Goal: Task Accomplishment & Management: Manage account settings

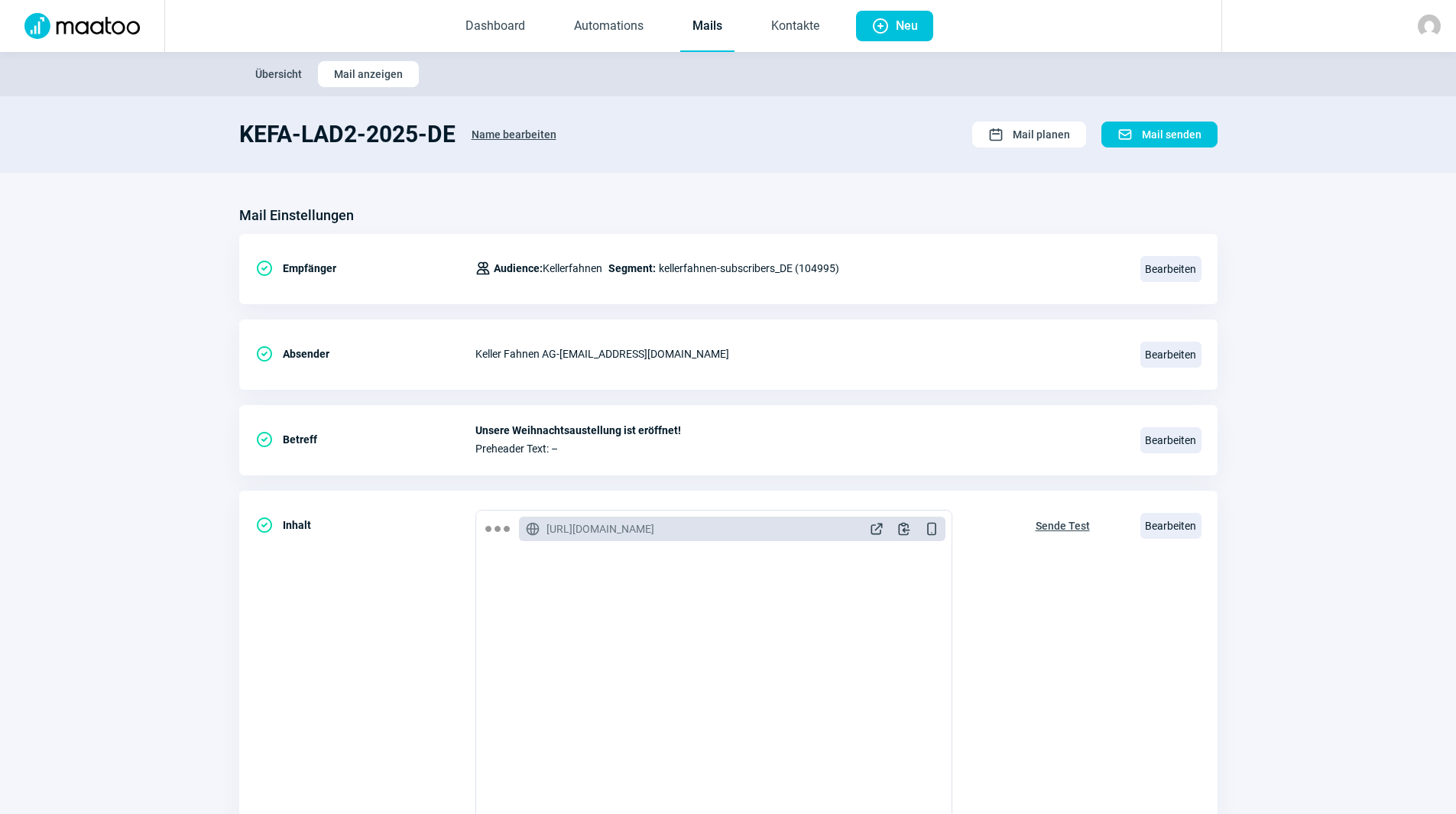
click at [701, 28] on link "Mails" at bounding box center [707, 27] width 54 height 50
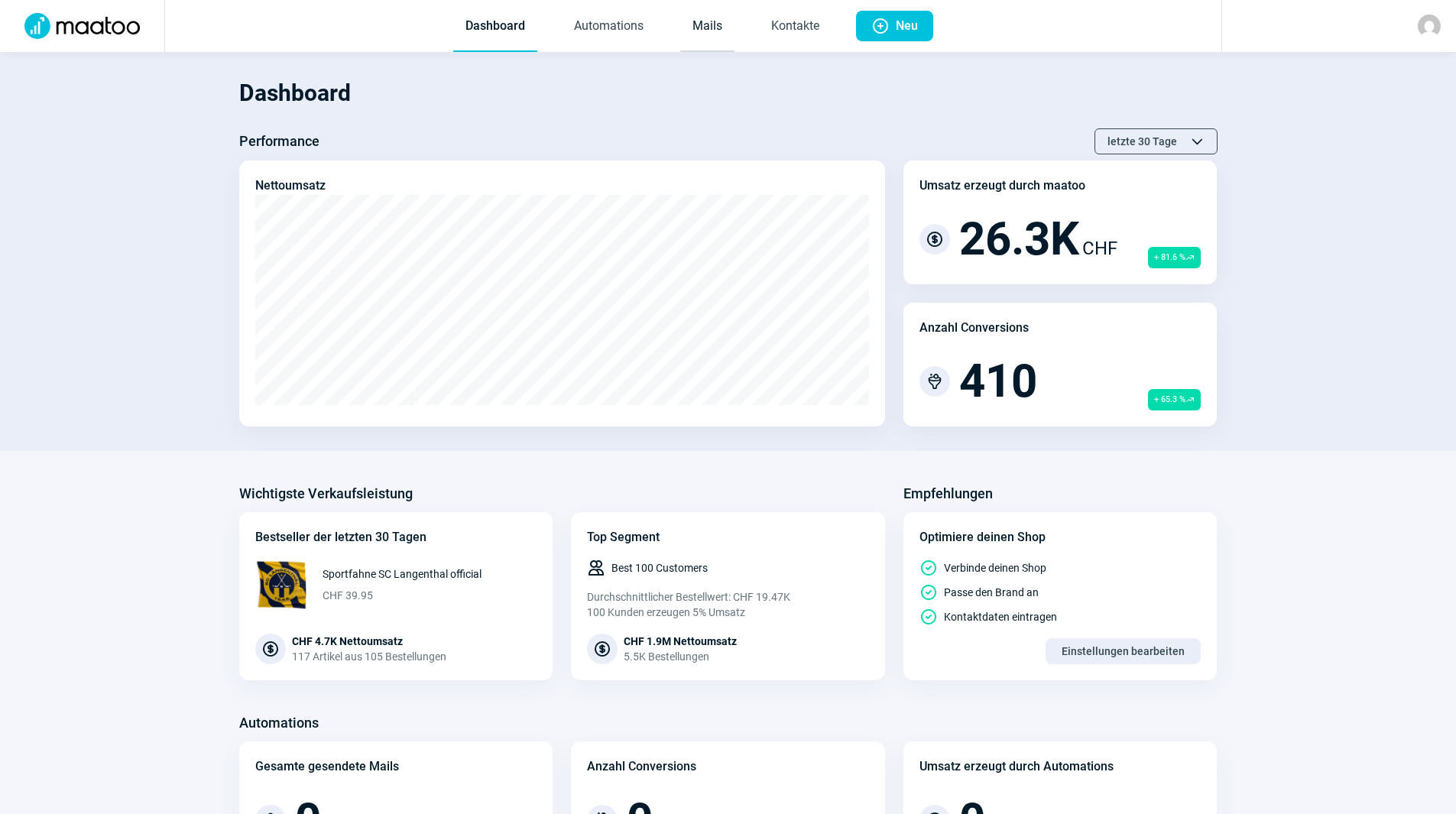
click at [688, 3] on link "Mails" at bounding box center [707, 27] width 54 height 50
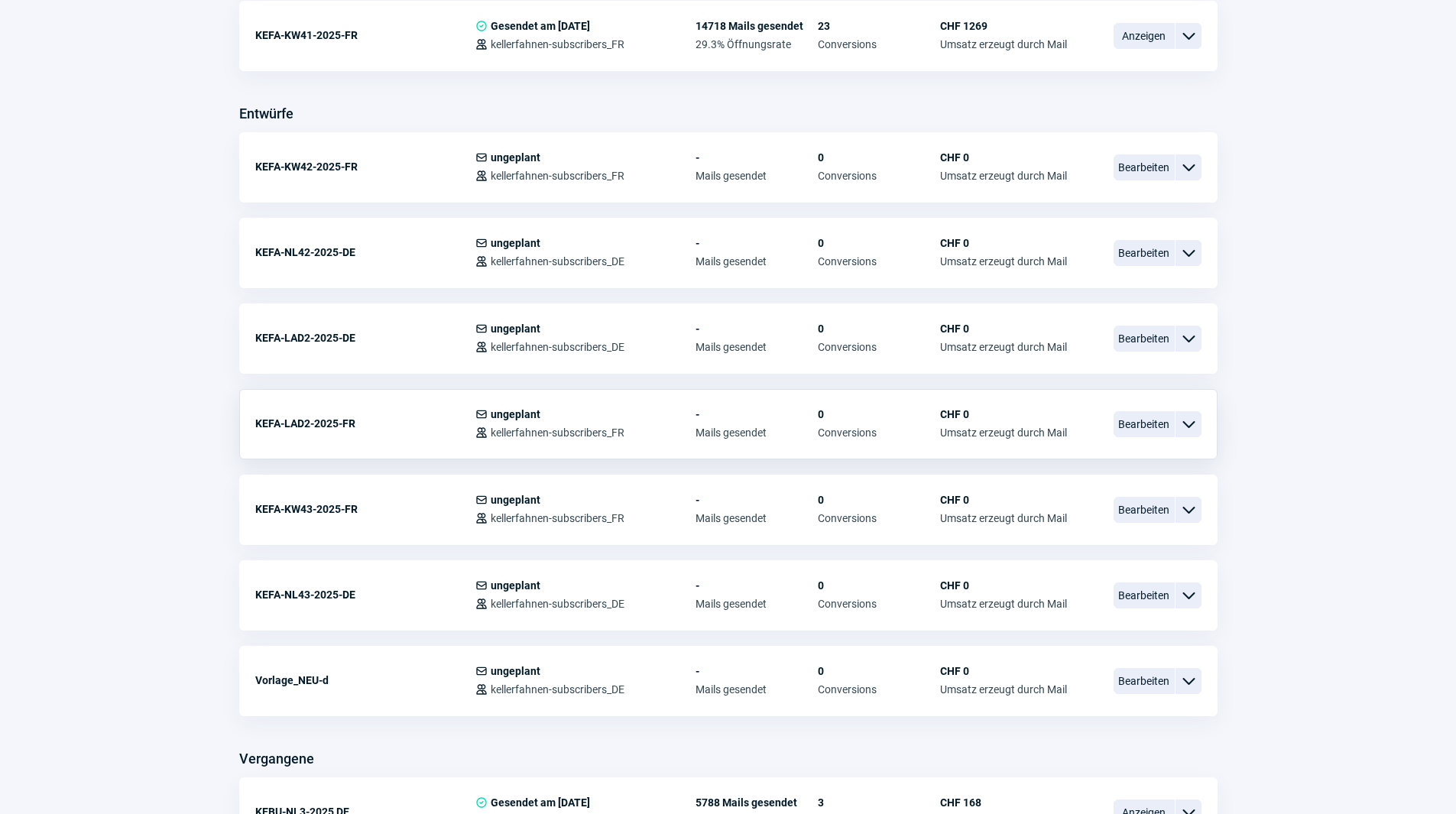
scroll to position [535, 0]
click at [1121, 511] on span "Bearbeiten" at bounding box center [1144, 508] width 61 height 26
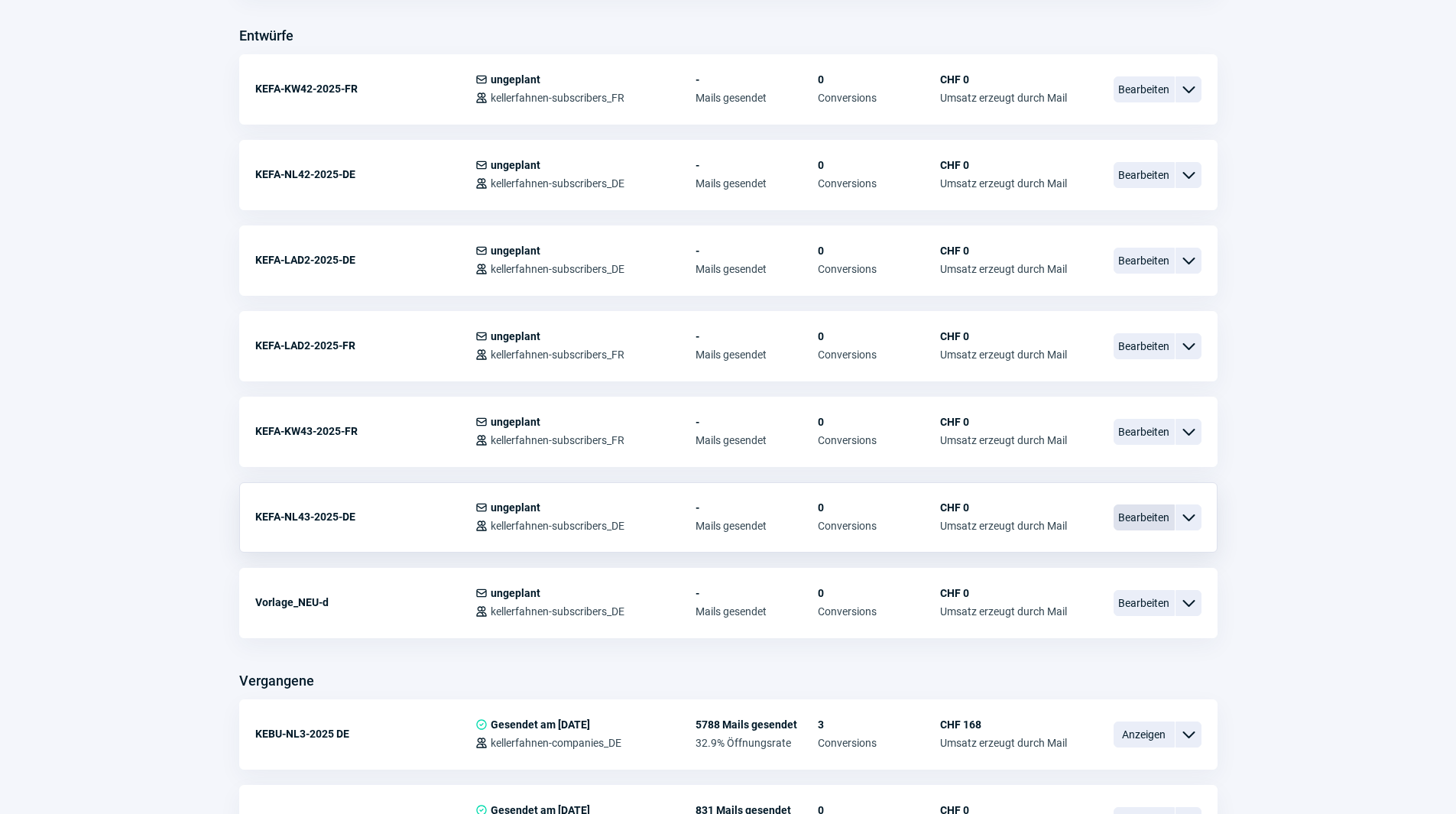
click at [1139, 514] on span "Bearbeiten" at bounding box center [1144, 517] width 61 height 26
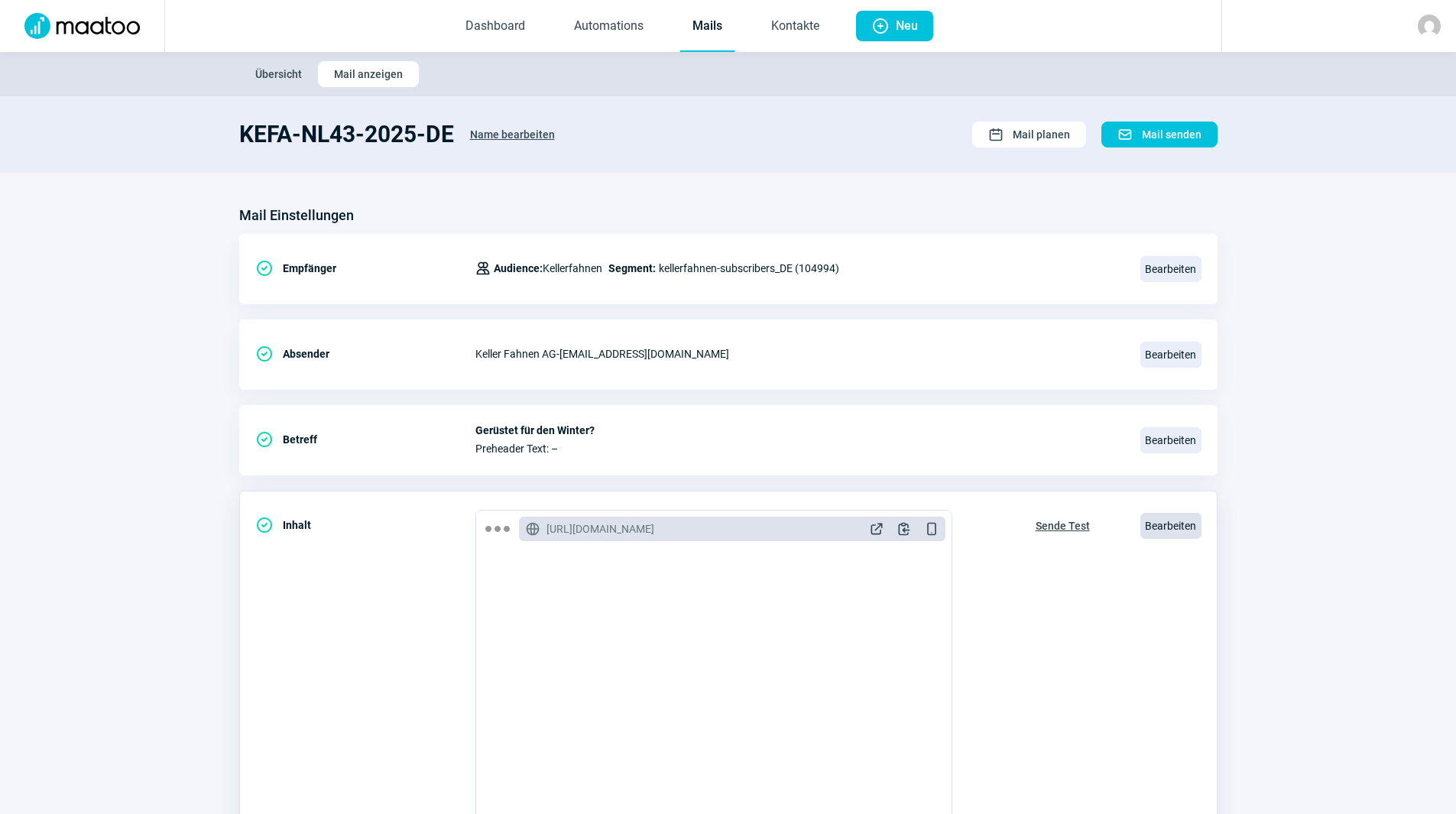
click at [1171, 533] on span "Bearbeiten" at bounding box center [1171, 525] width 61 height 26
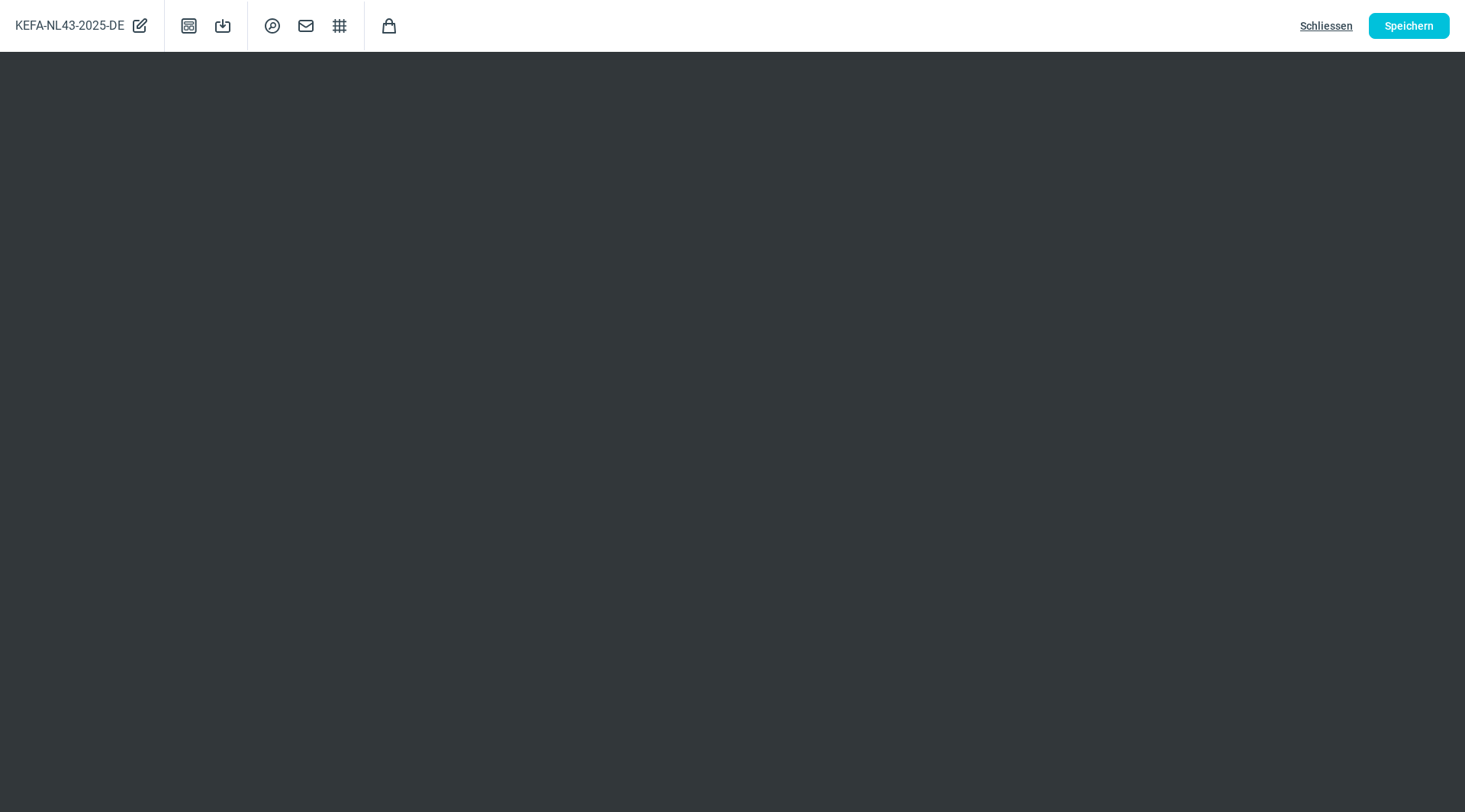
click at [1338, 18] on span "Schliessen" at bounding box center [1326, 25] width 53 height 24
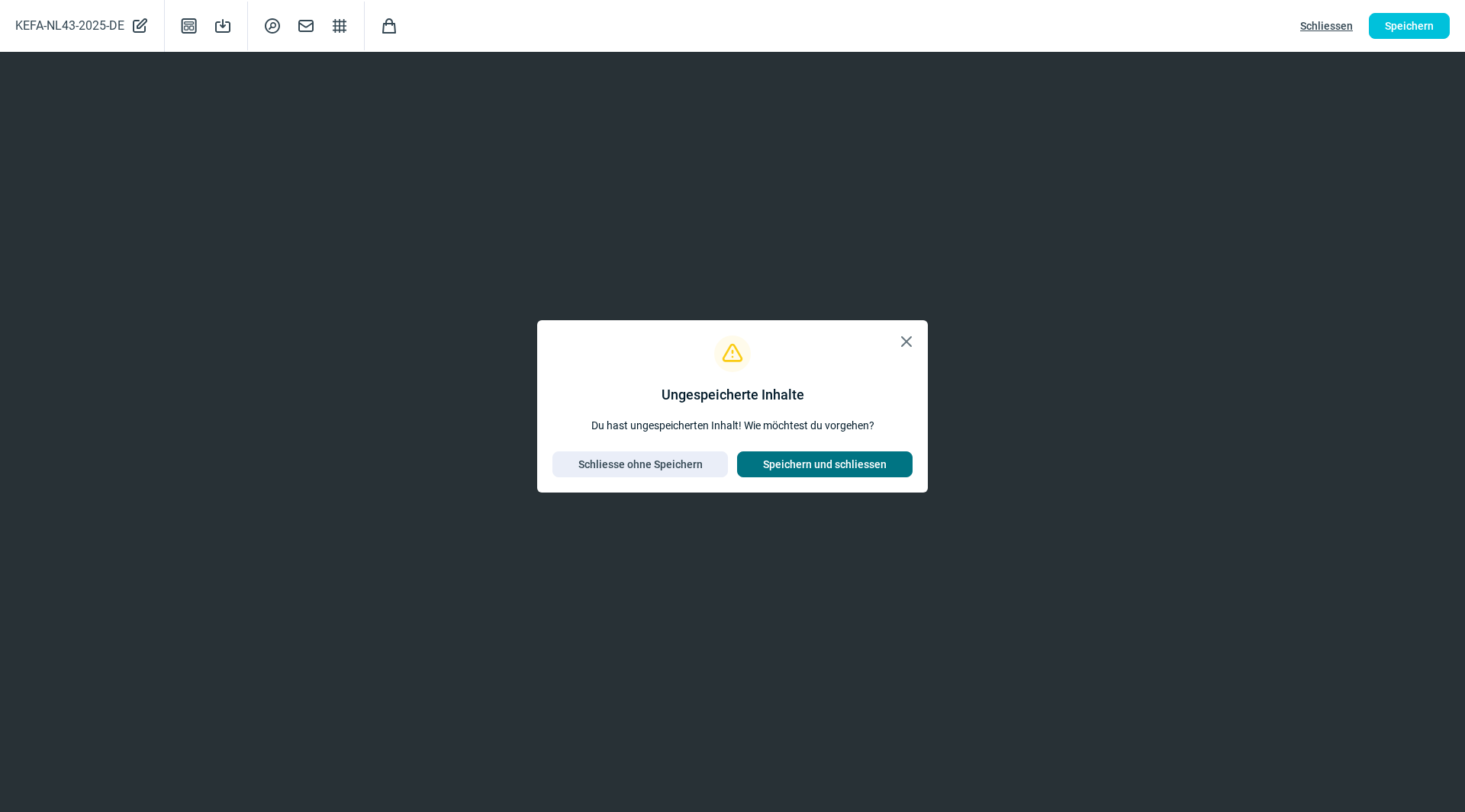
click at [815, 460] on span "Speichern und schliessen" at bounding box center [825, 464] width 124 height 24
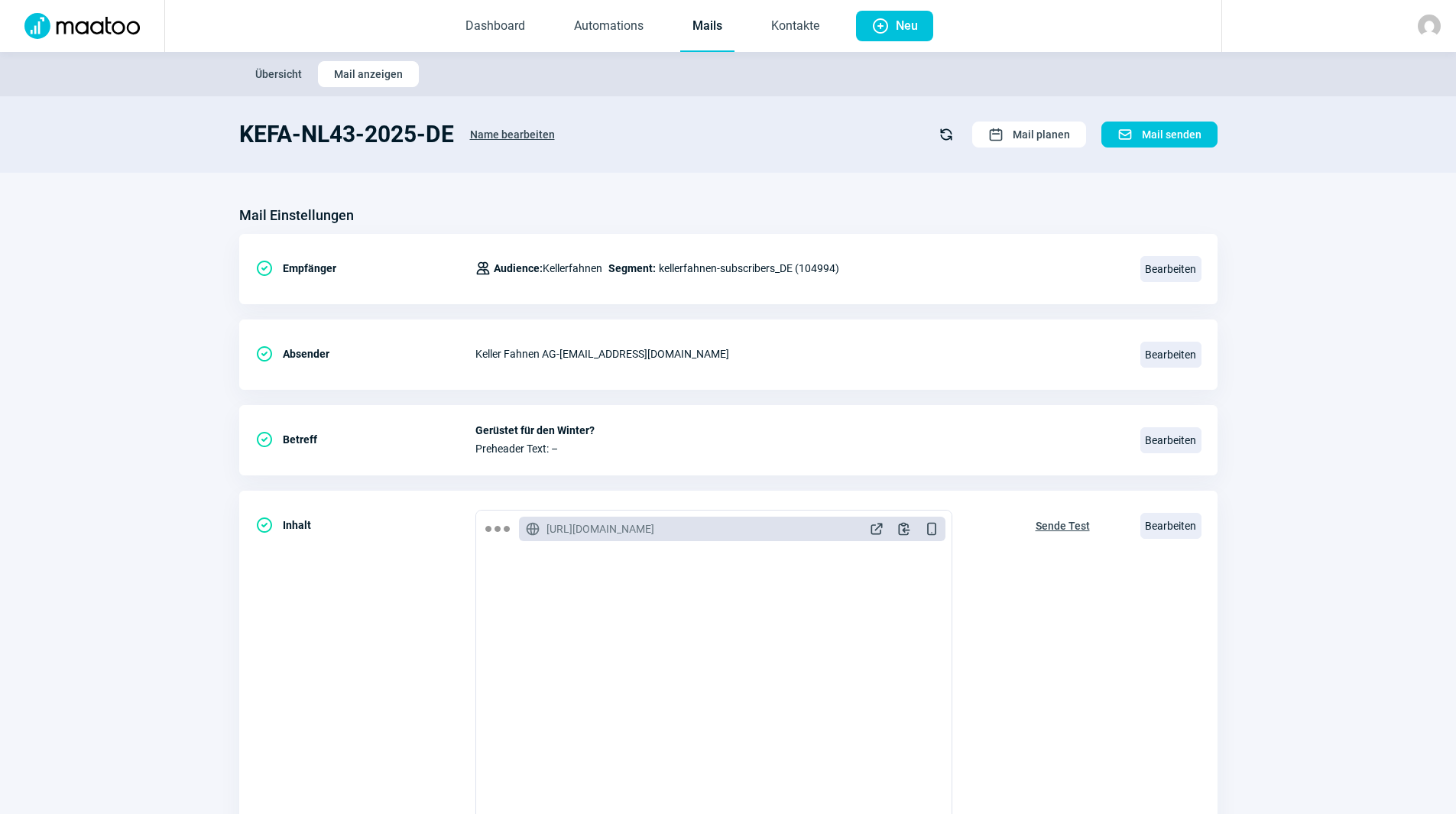
click at [719, 18] on link "Mails" at bounding box center [707, 27] width 54 height 50
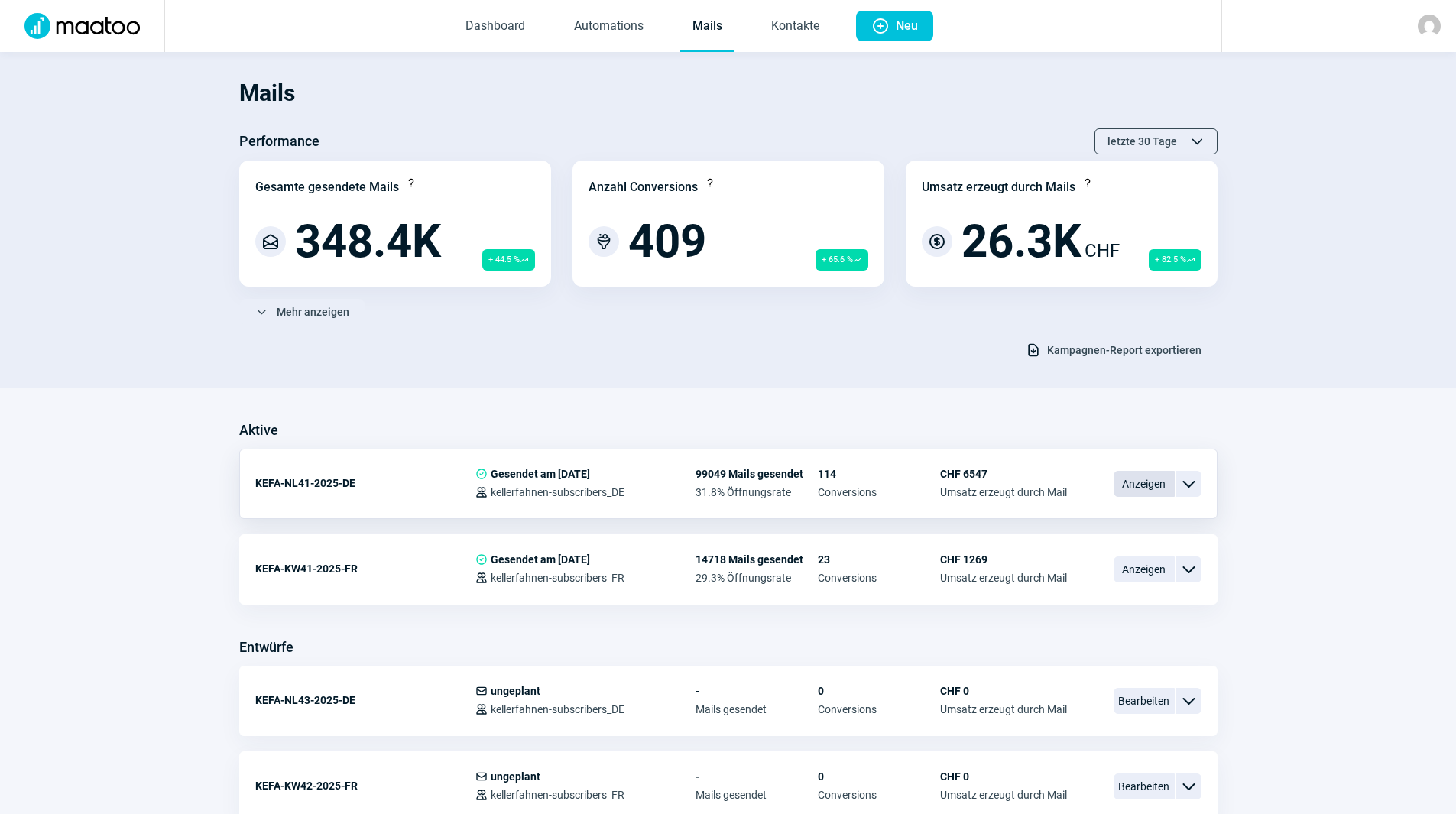
click at [1135, 478] on span "Anzeigen" at bounding box center [1144, 484] width 61 height 26
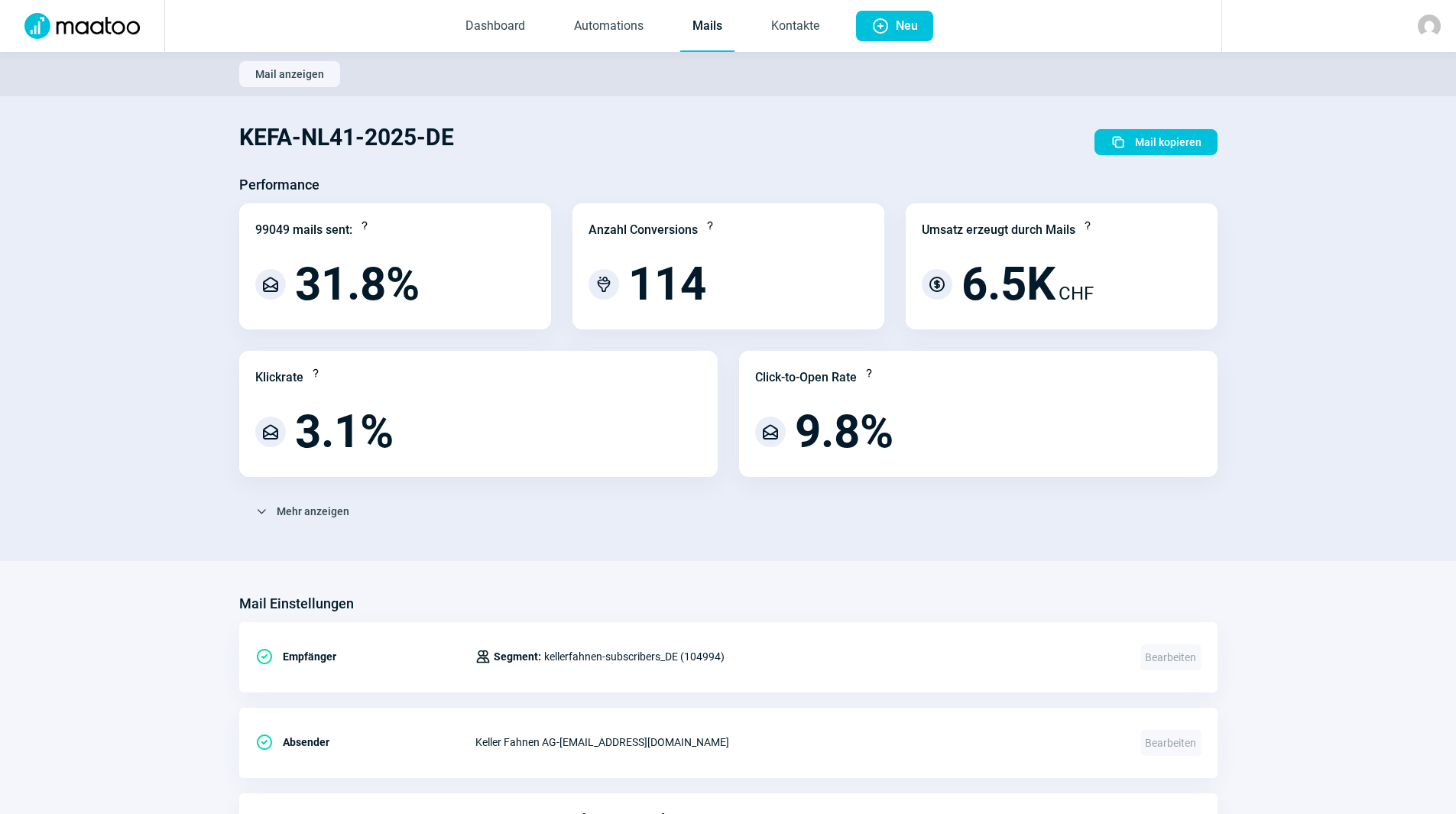
click at [696, 27] on link "Mails" at bounding box center [707, 27] width 54 height 50
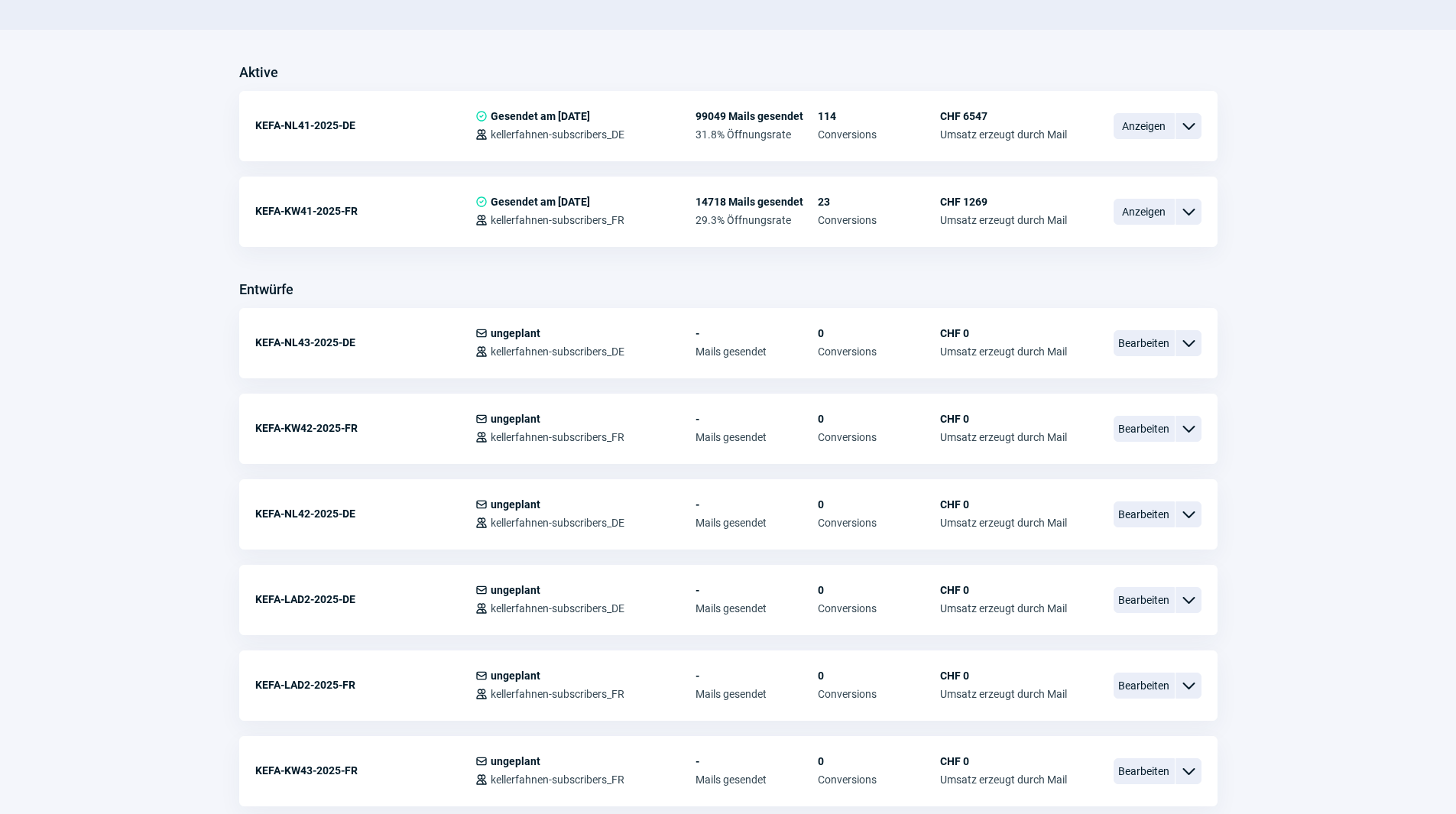
scroll to position [382, 0]
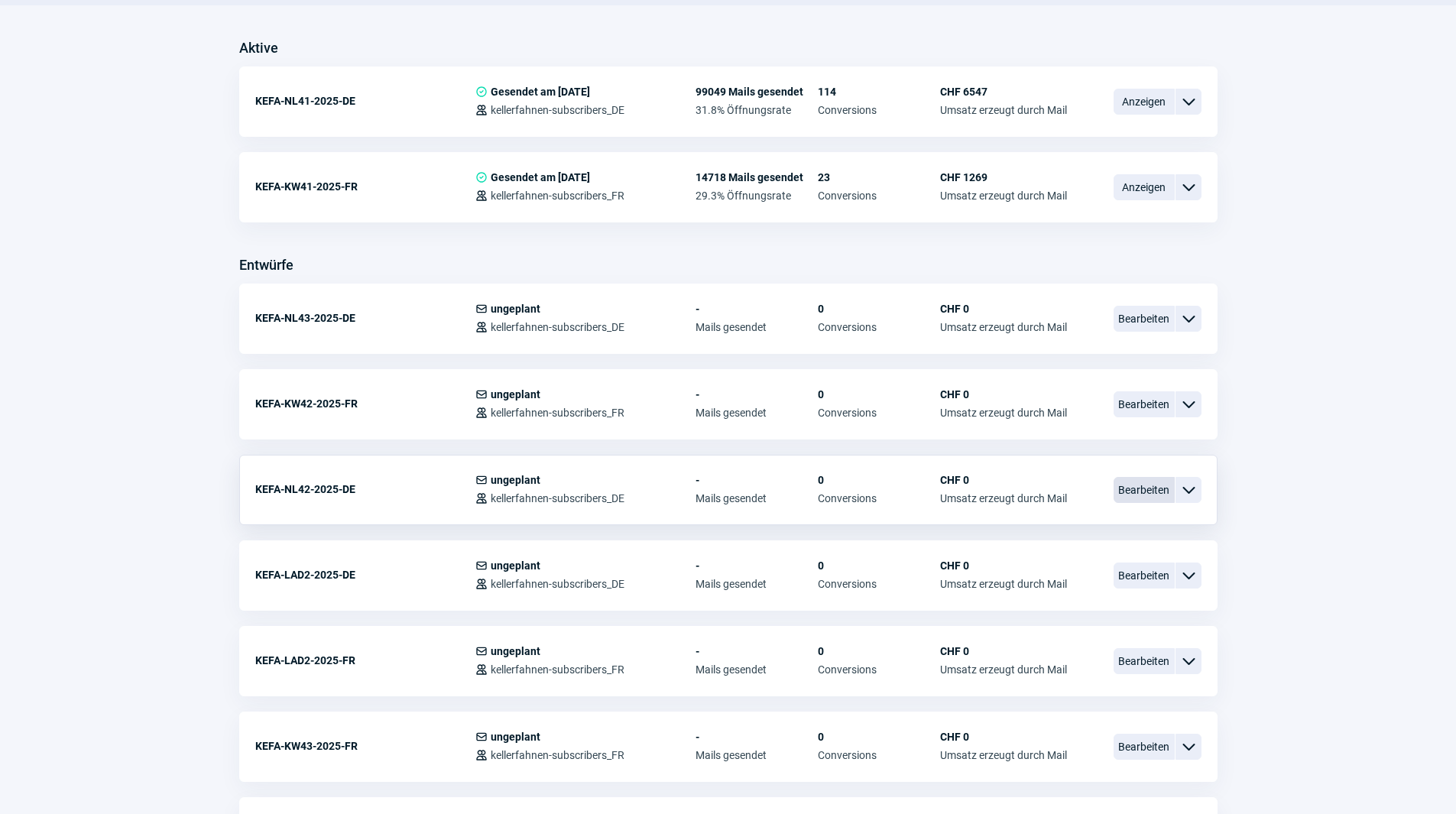
click at [1154, 493] on span "Bearbeiten" at bounding box center [1144, 489] width 61 height 26
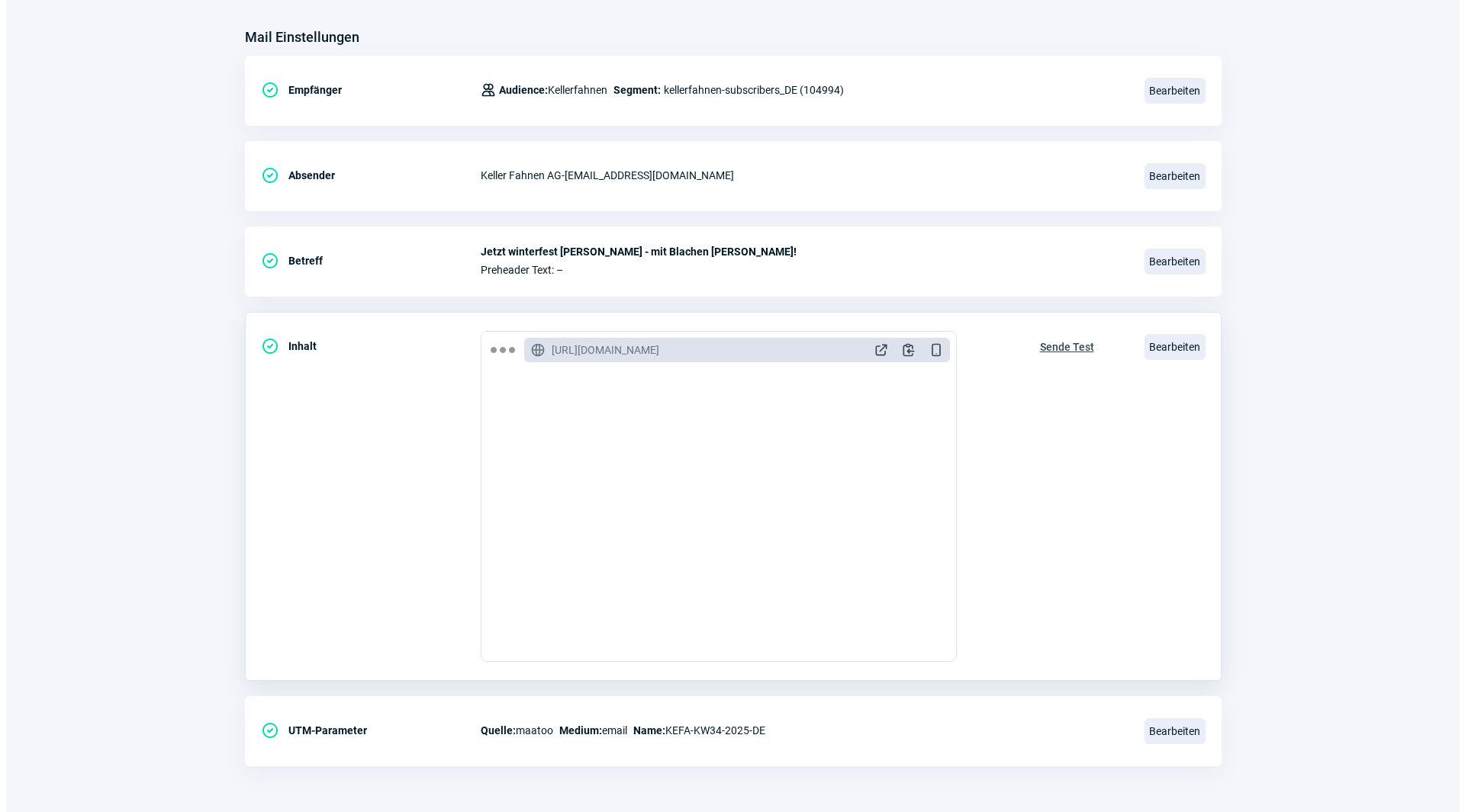
scroll to position [305, 0]
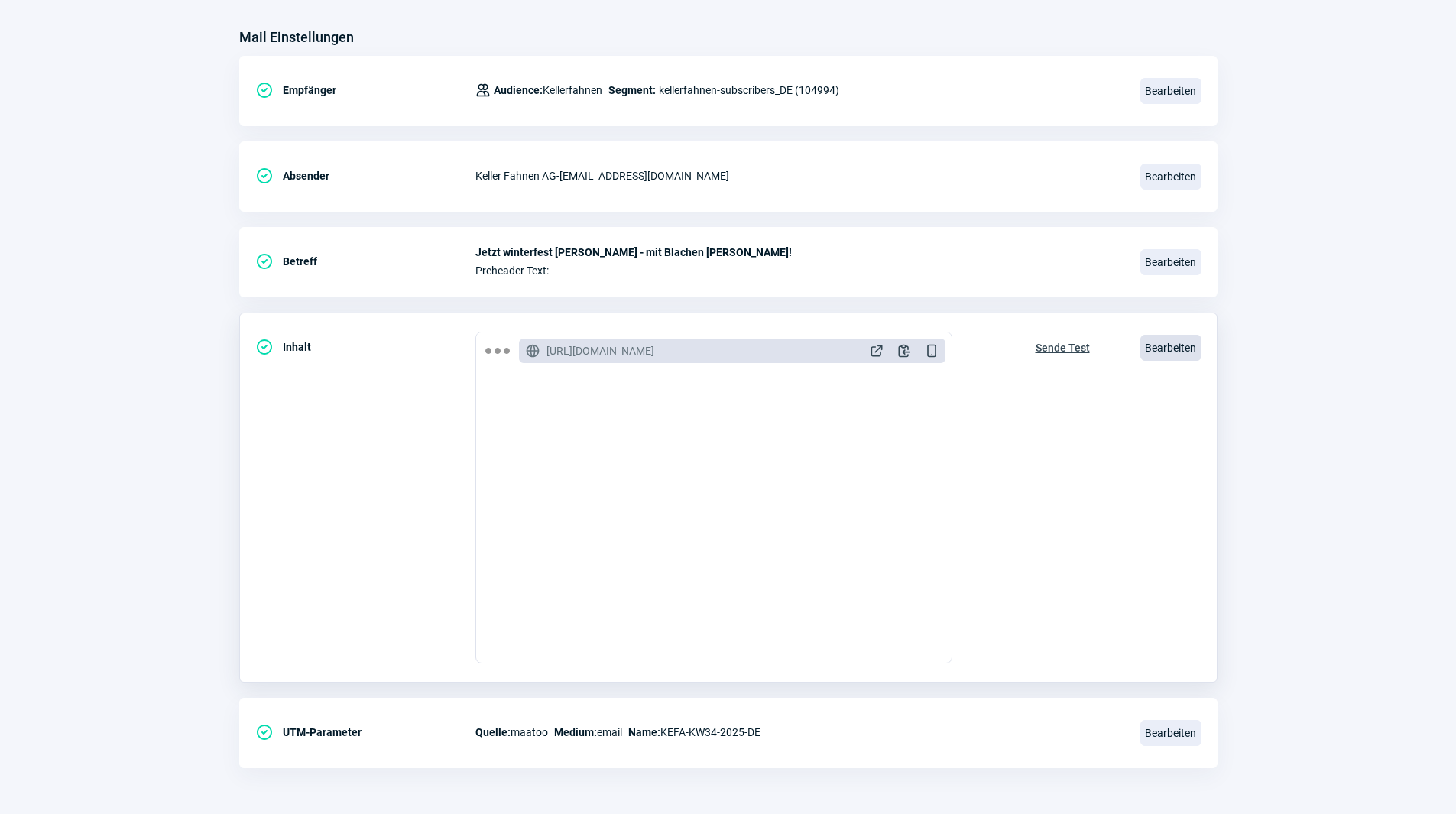
click at [1169, 355] on span "Bearbeiten" at bounding box center [1171, 347] width 61 height 26
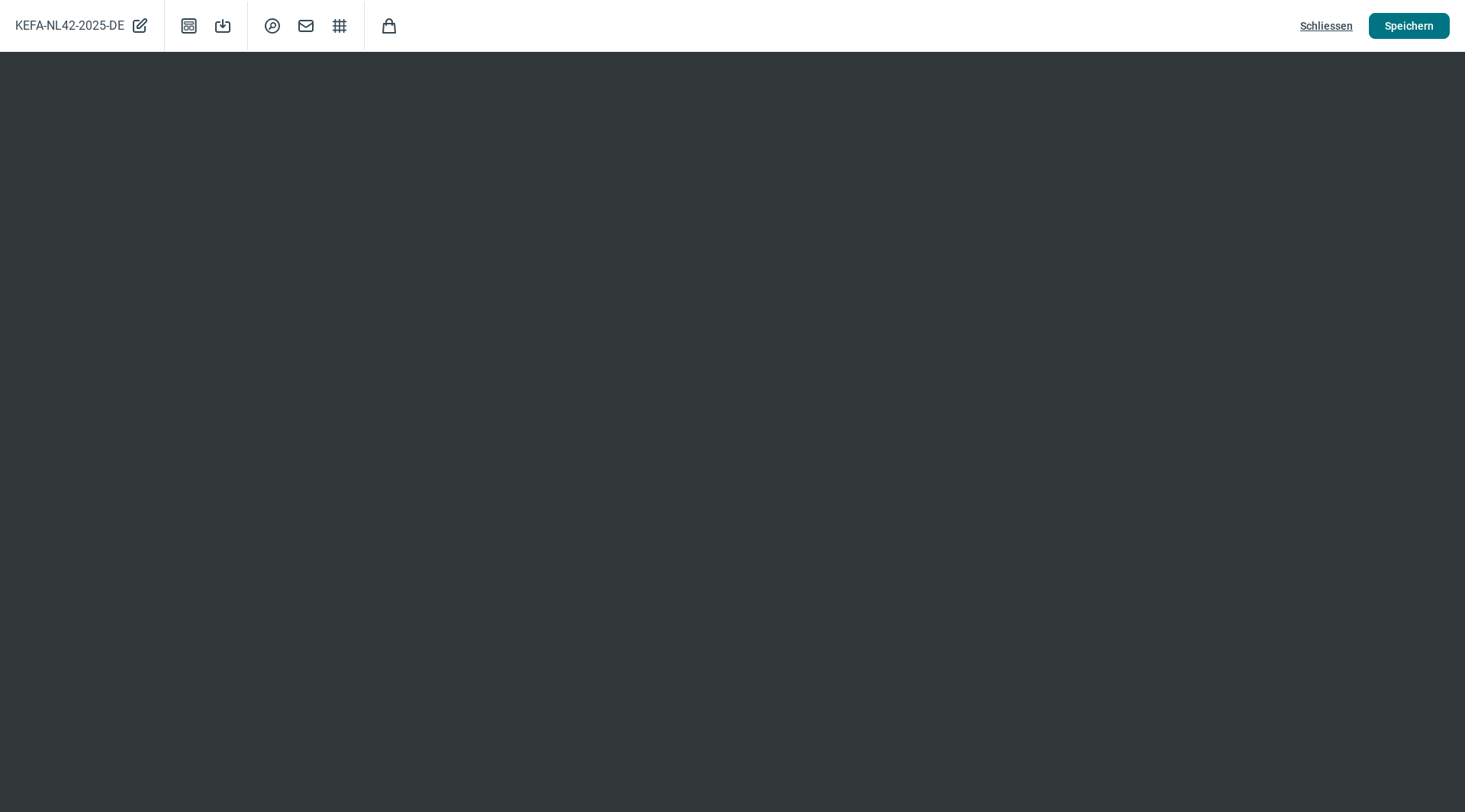
click at [1415, 14] on span "Speichern" at bounding box center [1409, 25] width 48 height 24
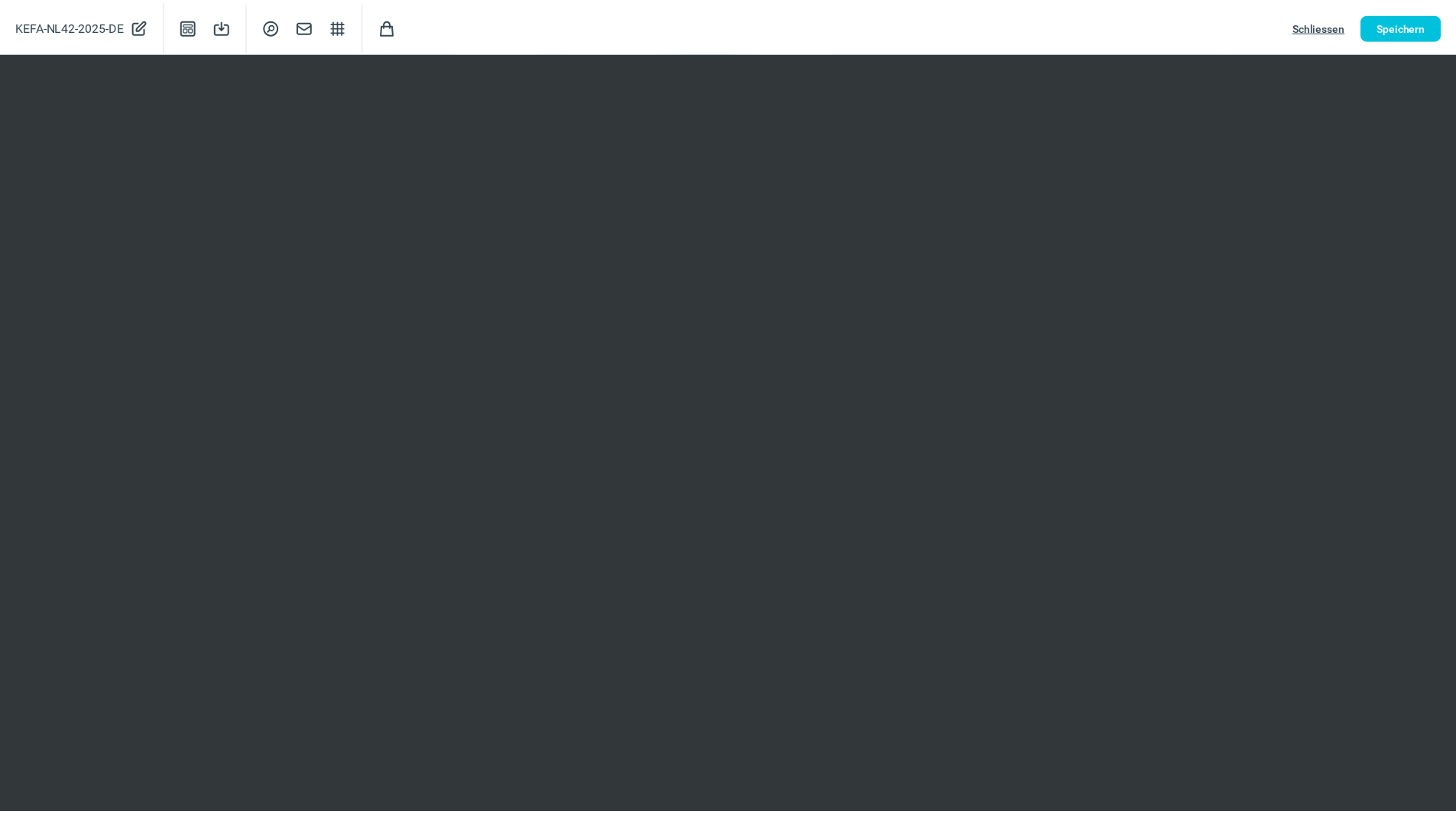
scroll to position [0, 0]
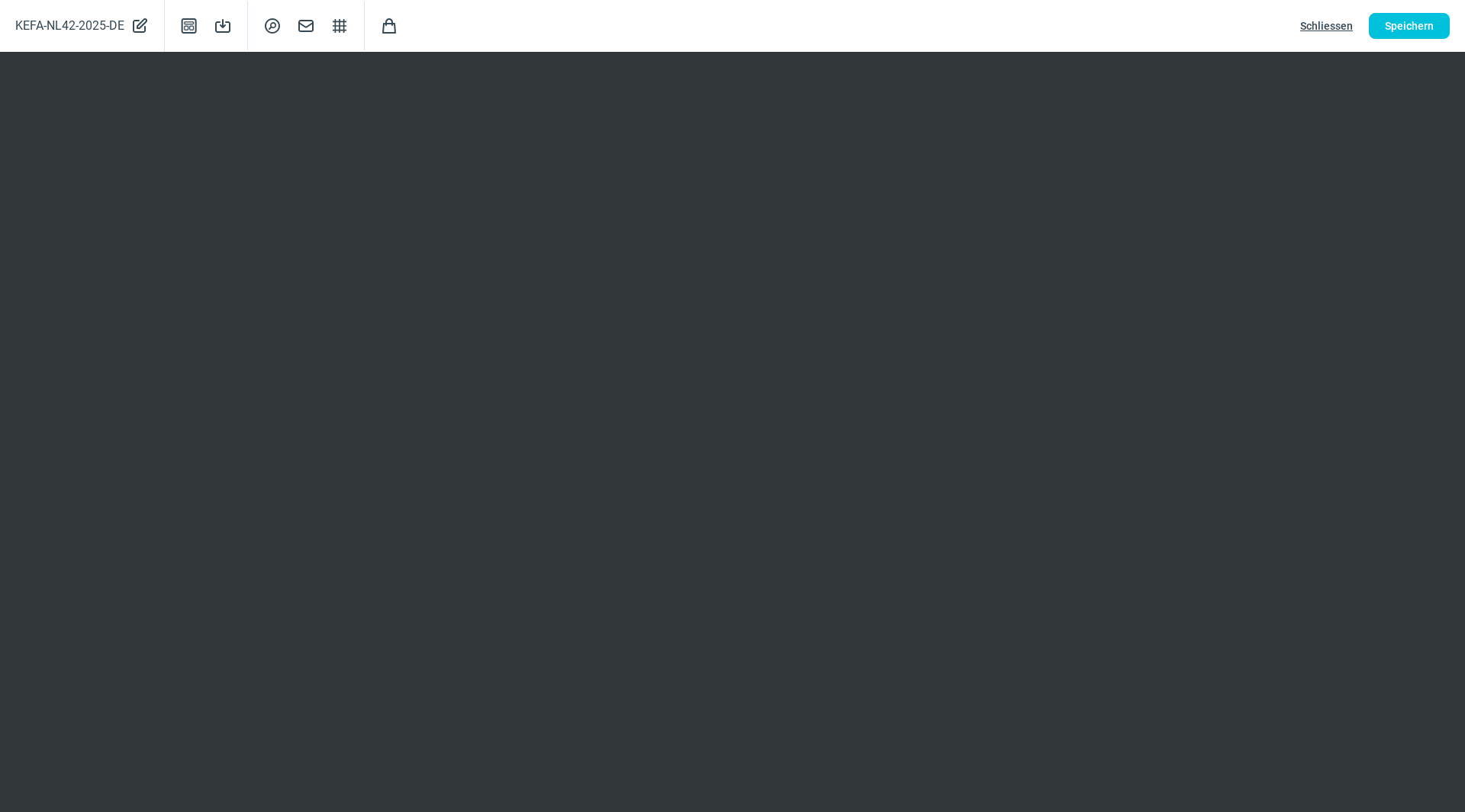
click at [1324, 28] on span "Schliessen" at bounding box center [1326, 25] width 53 height 24
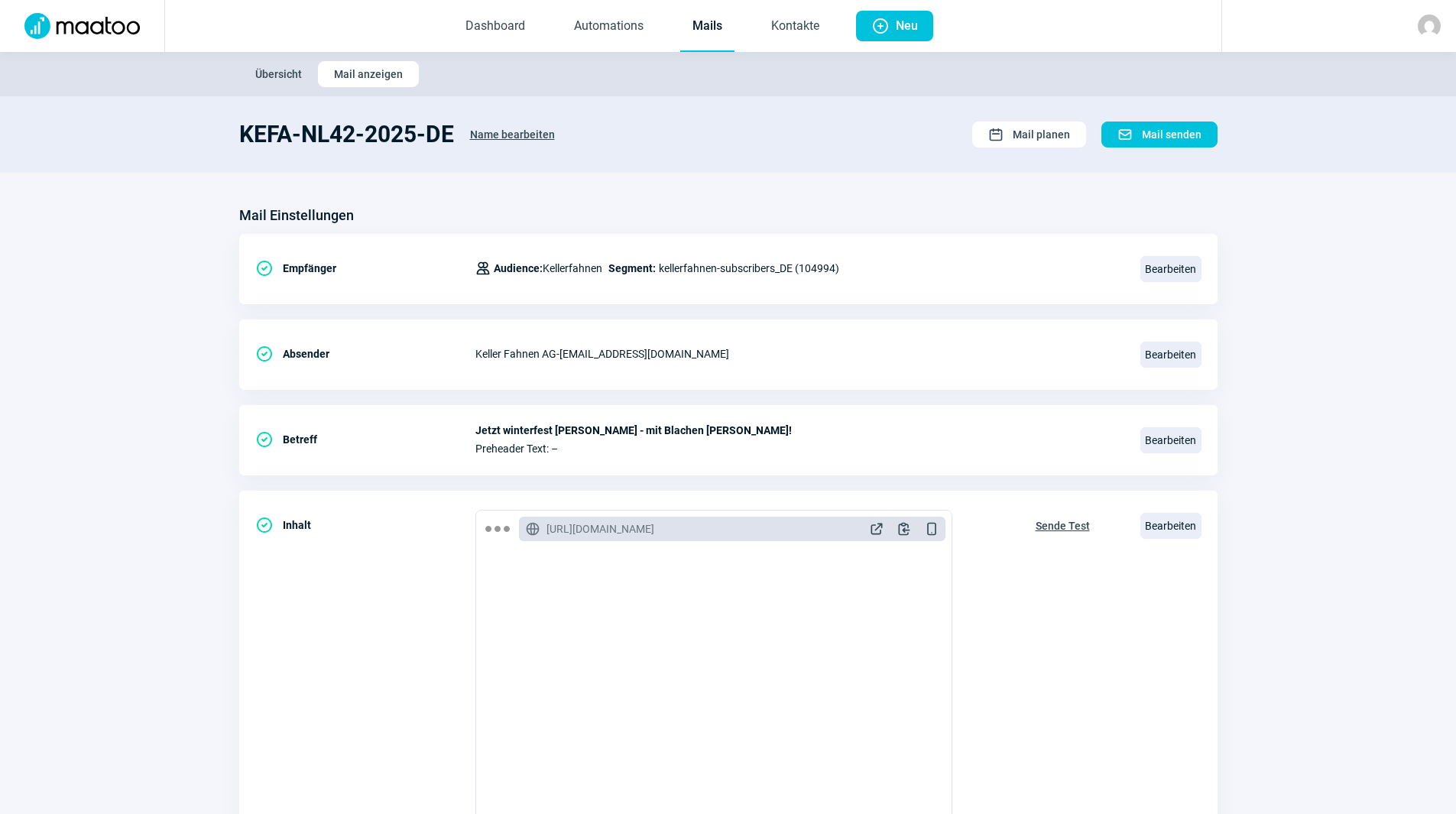
click at [710, 28] on link "Mails" at bounding box center [707, 27] width 54 height 50
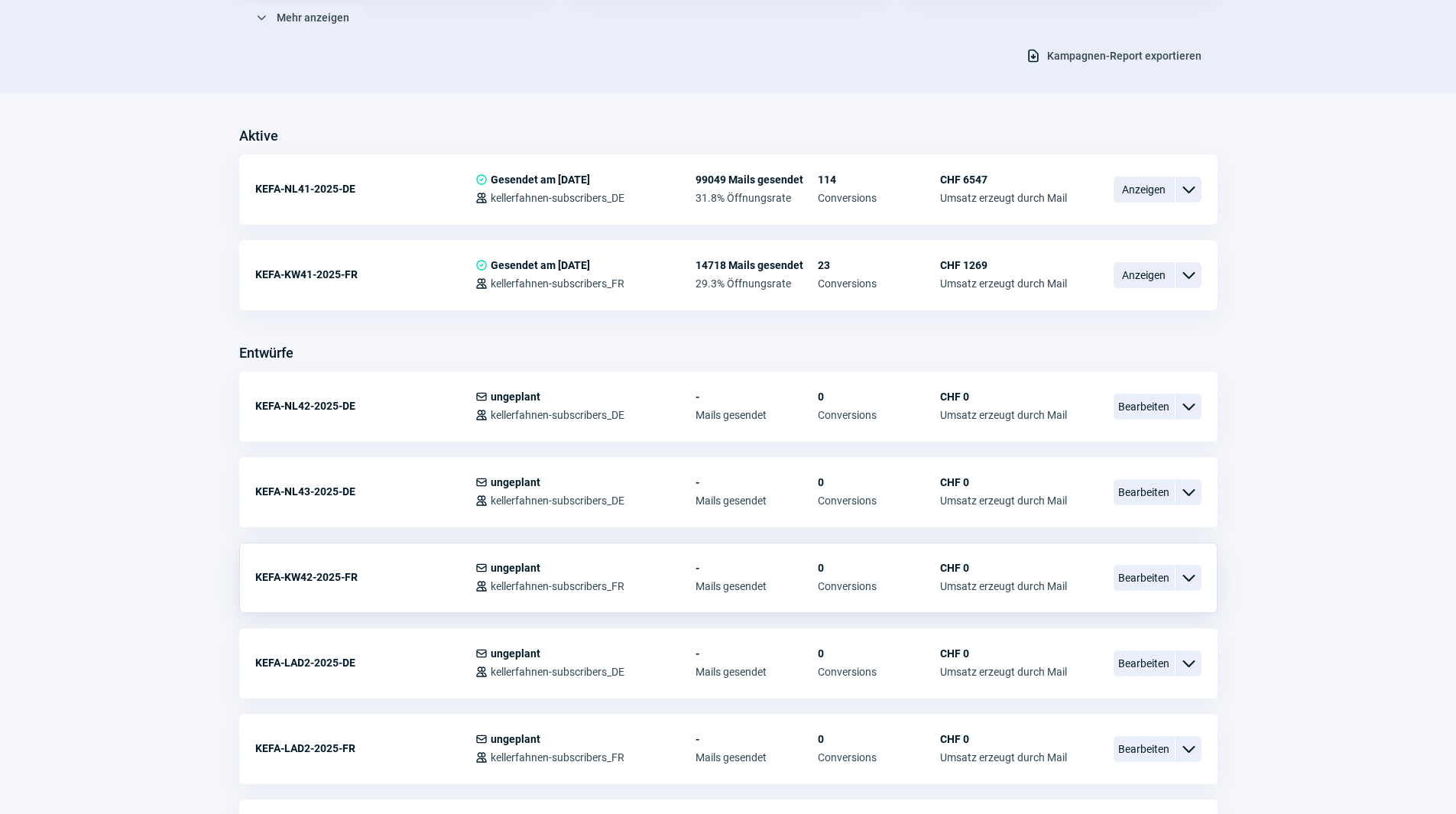
scroll to position [382, 0]
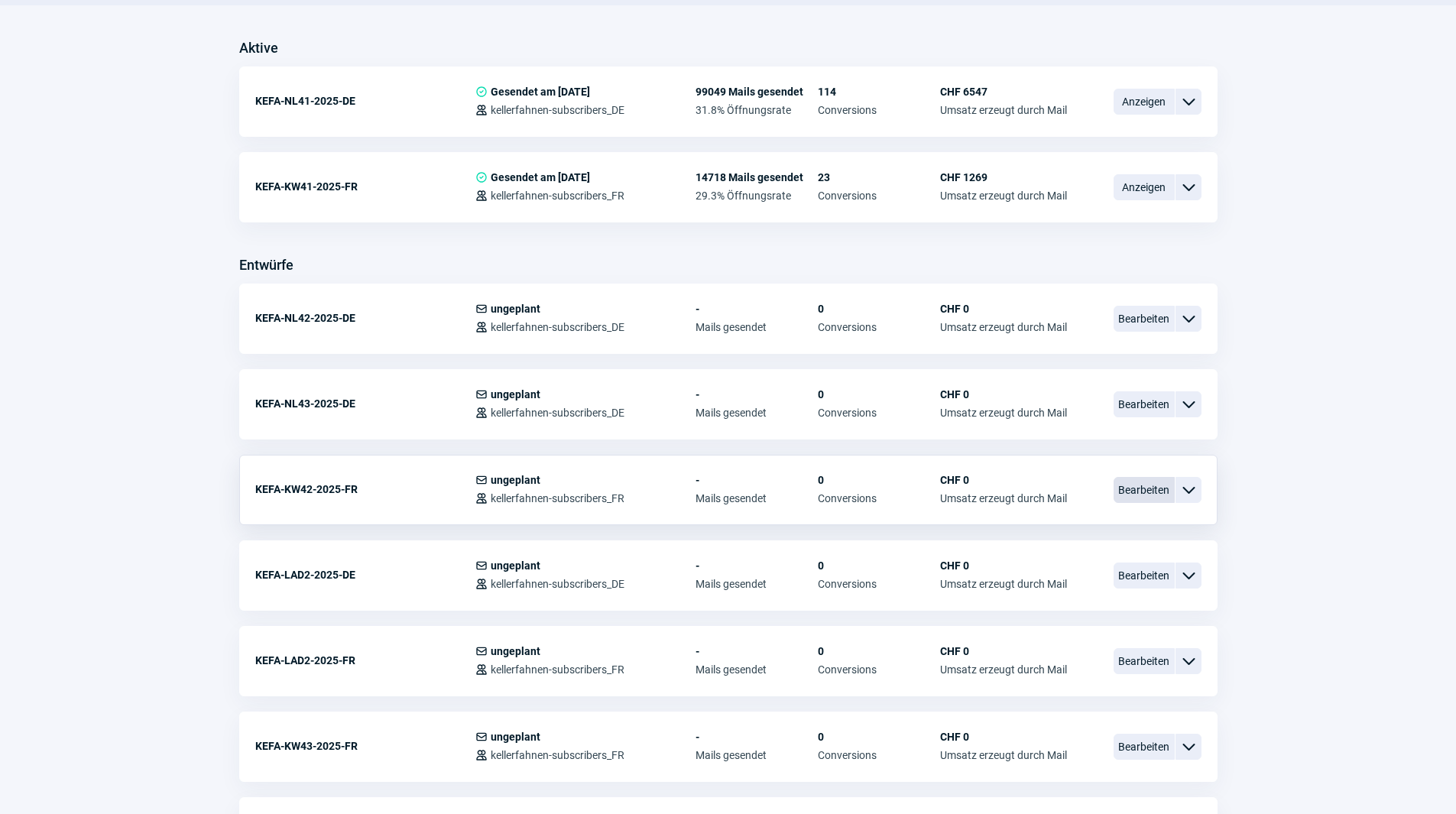
click at [1130, 500] on span "Bearbeiten" at bounding box center [1144, 489] width 61 height 26
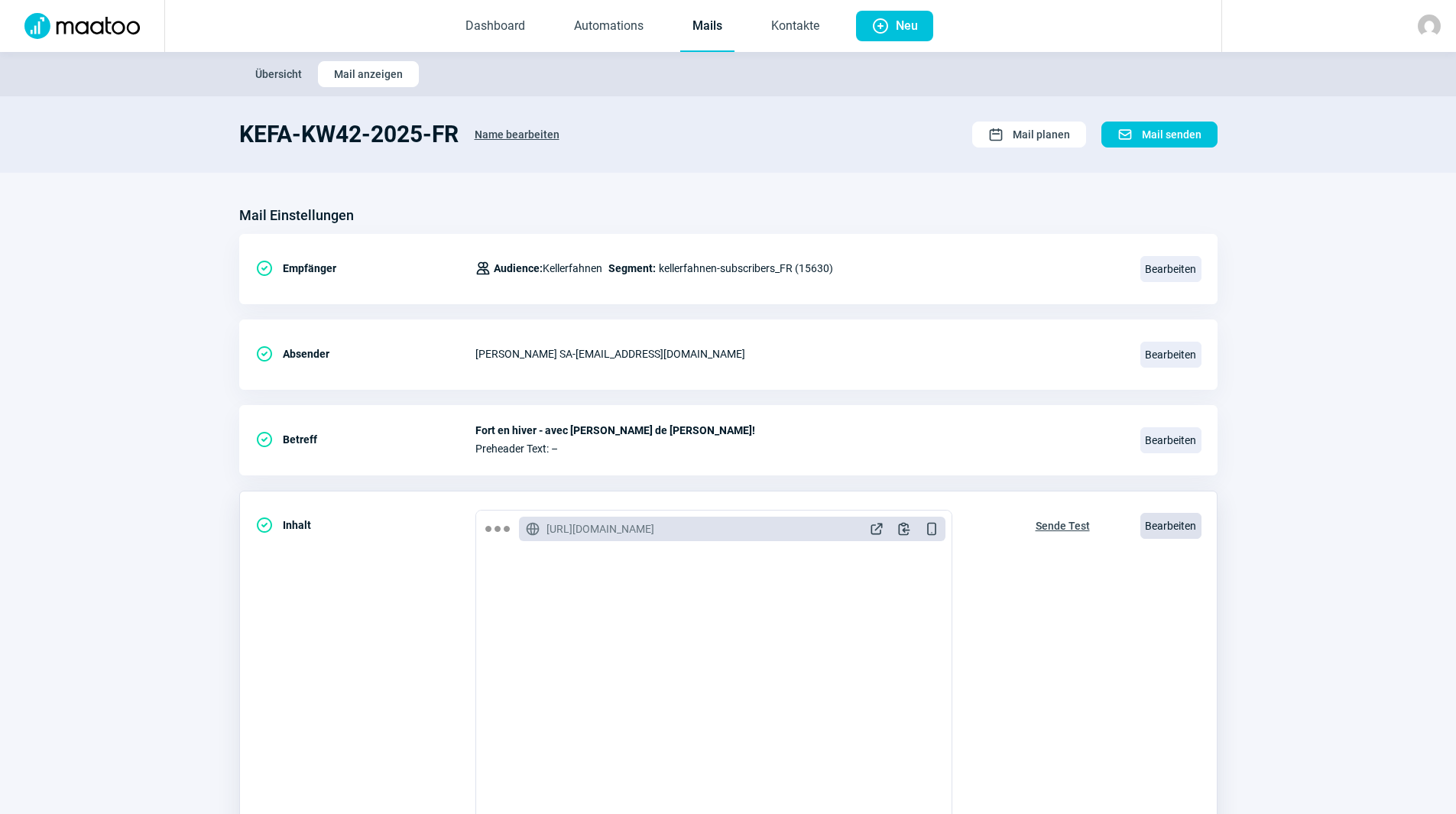
click at [1163, 526] on span "Bearbeiten" at bounding box center [1171, 525] width 61 height 26
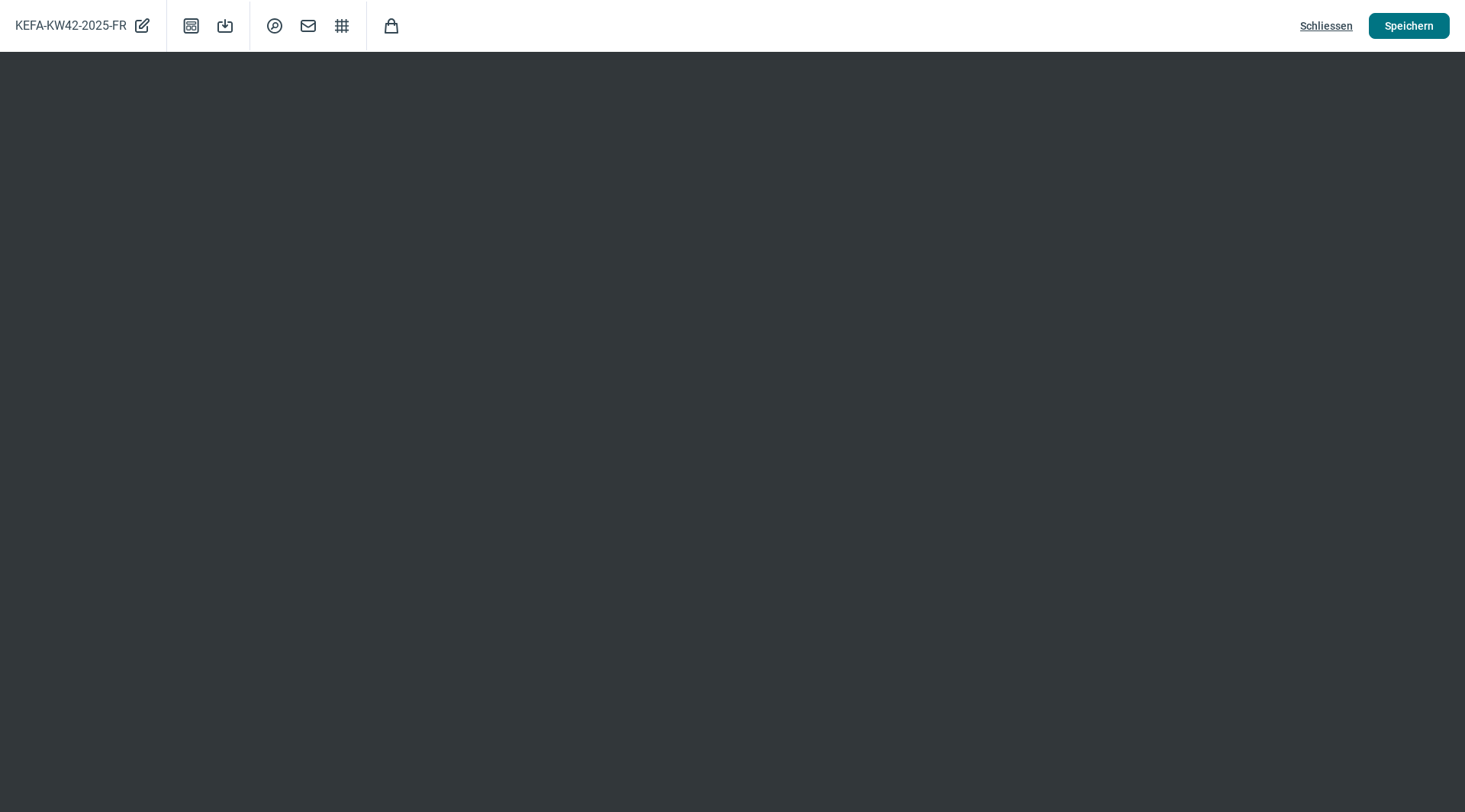
click at [1403, 26] on span "Speichern" at bounding box center [1409, 25] width 48 height 24
click at [1320, 24] on span "Schliessen" at bounding box center [1326, 25] width 53 height 24
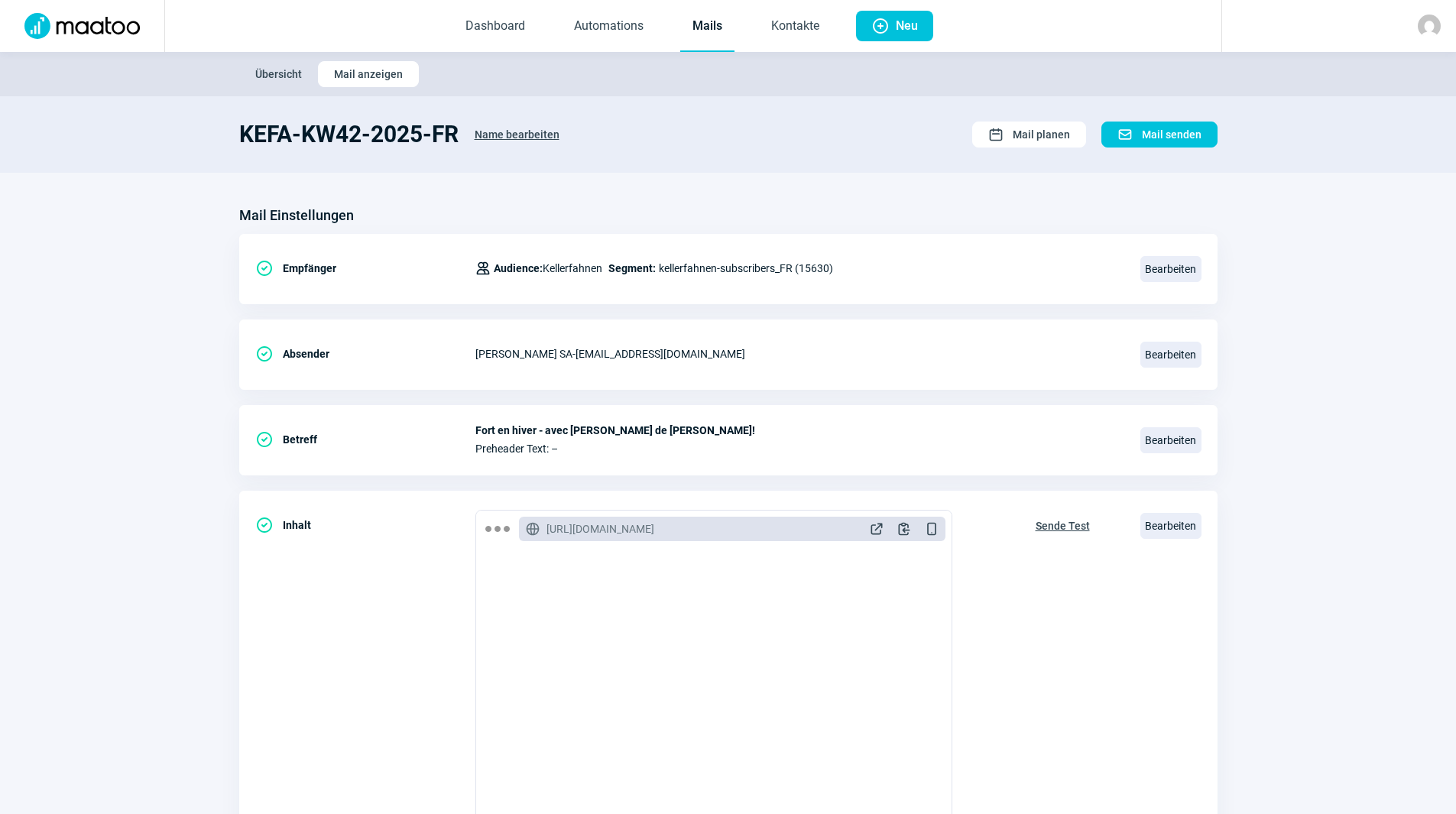
click at [716, 30] on link "Mails" at bounding box center [707, 27] width 54 height 50
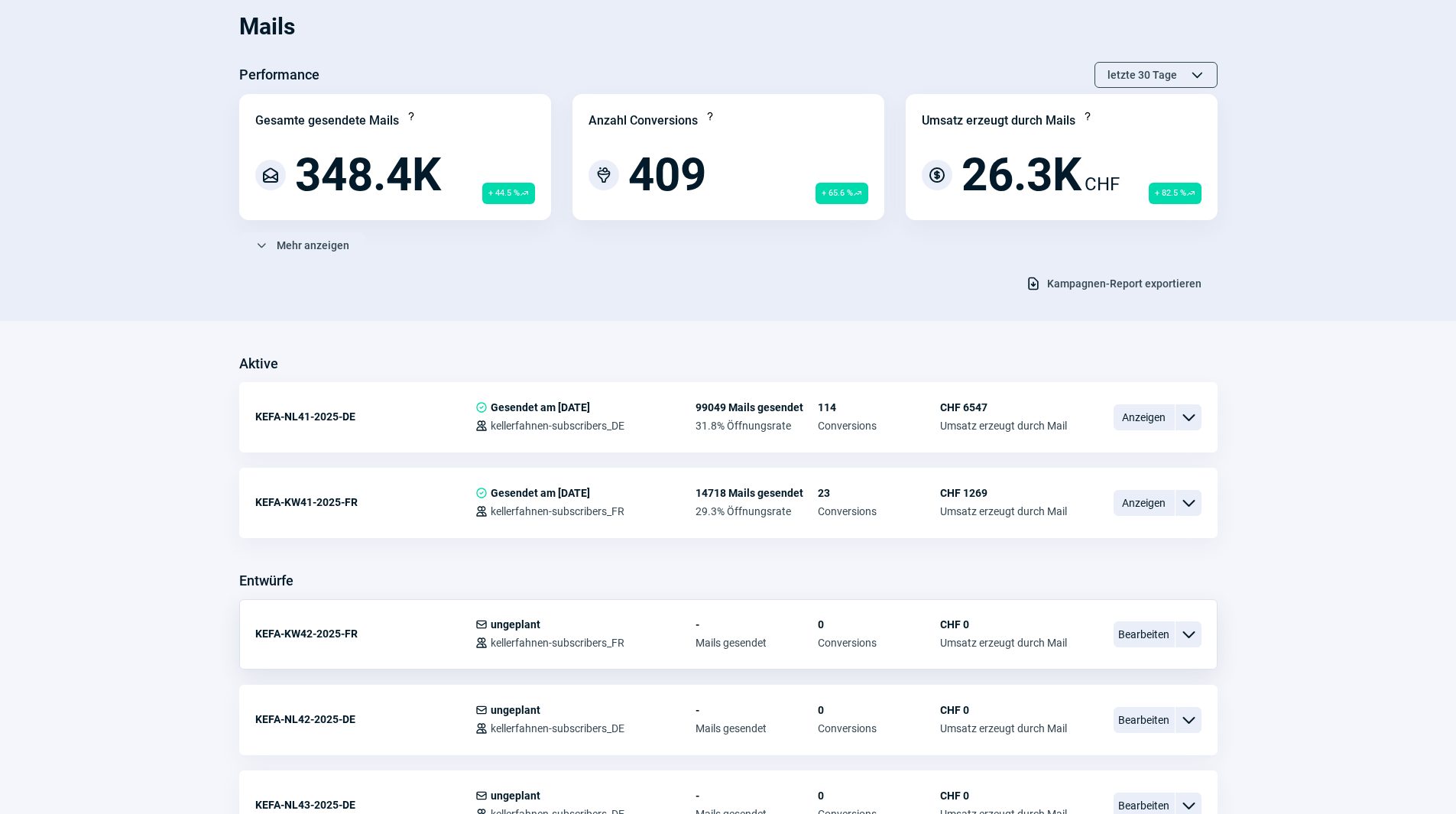
scroll to position [153, 0]
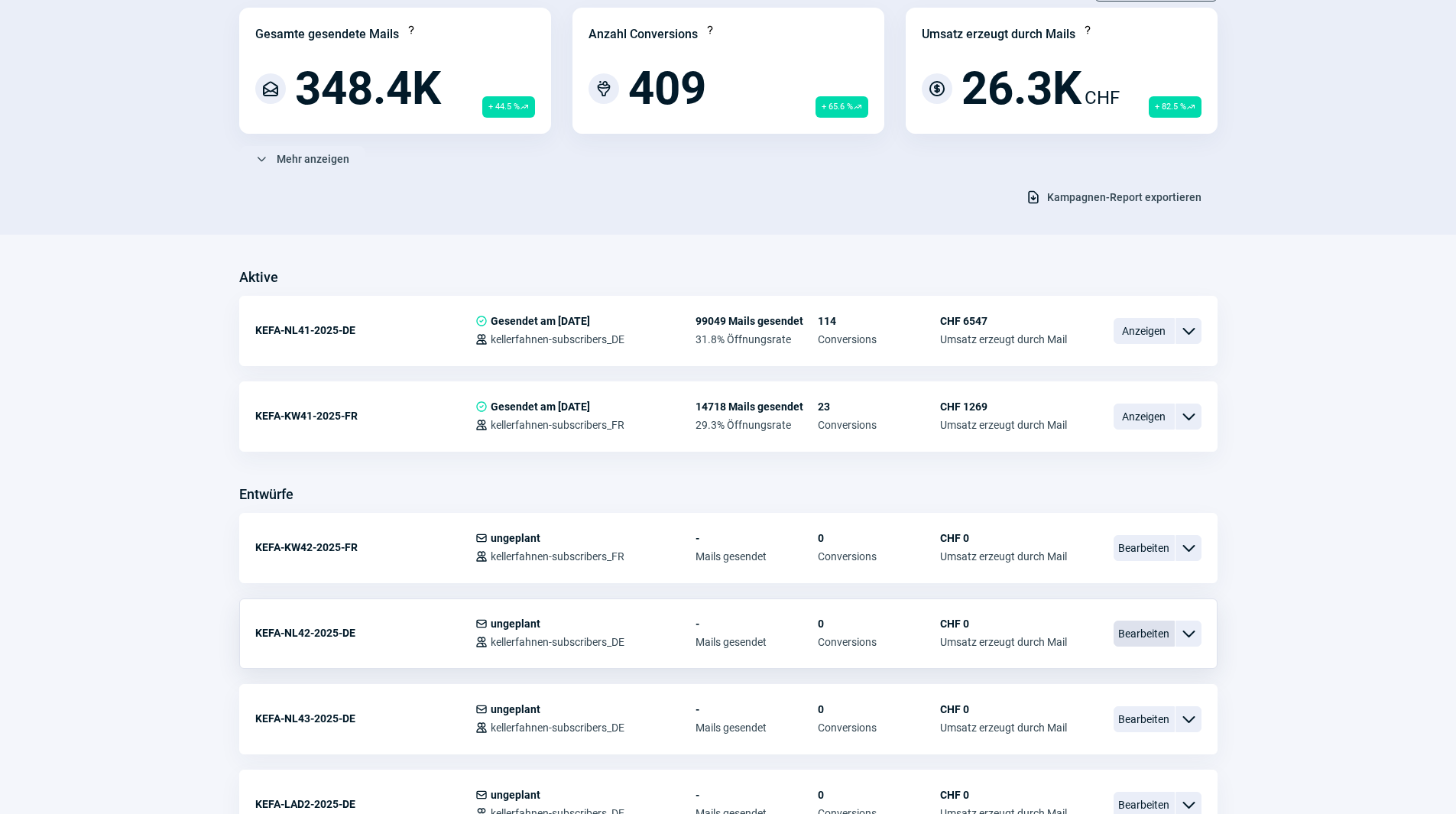
click at [1148, 635] on span "Bearbeiten" at bounding box center [1144, 633] width 61 height 26
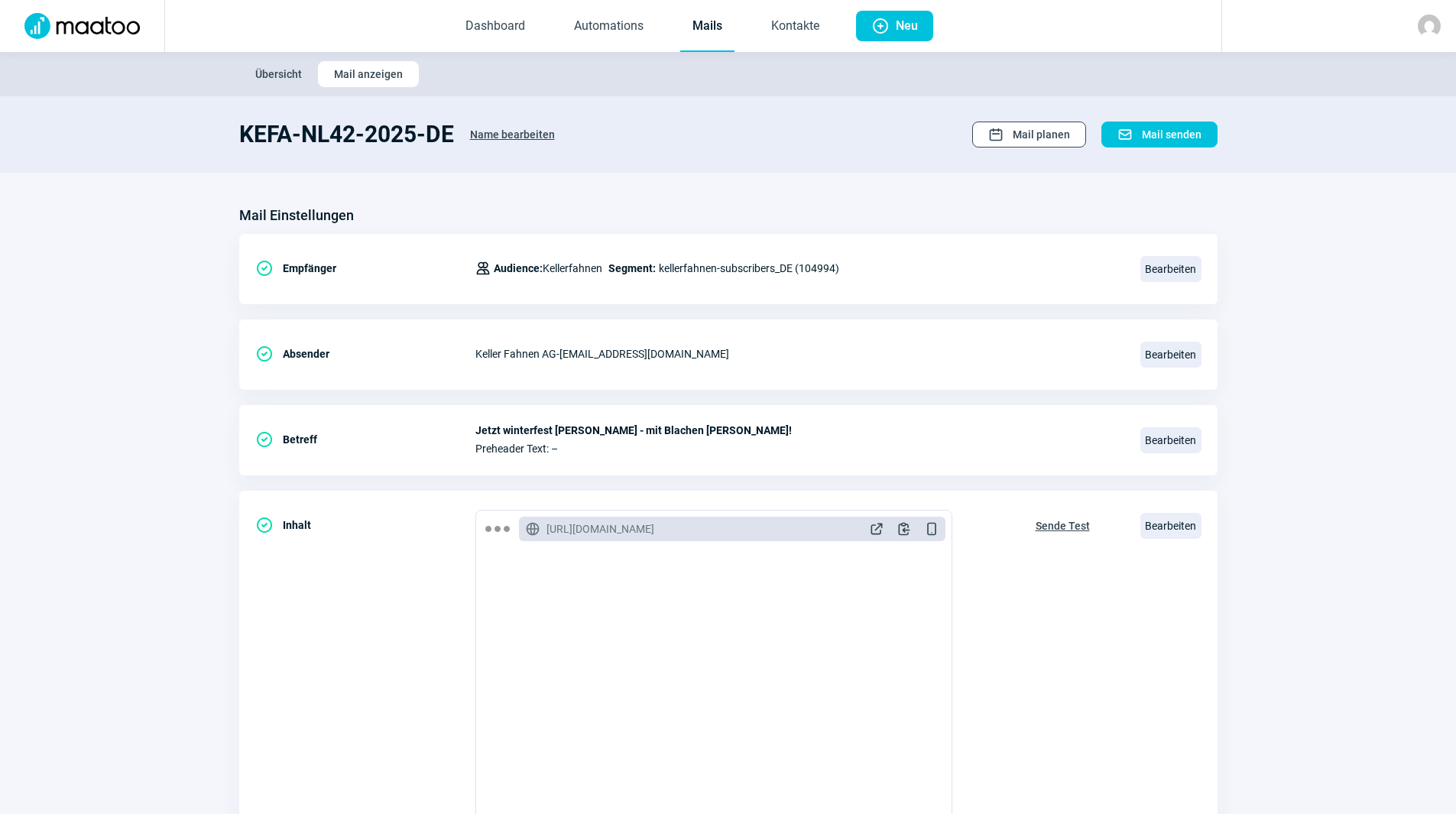
click at [1052, 130] on span "Mail planen" at bounding box center [1041, 134] width 58 height 24
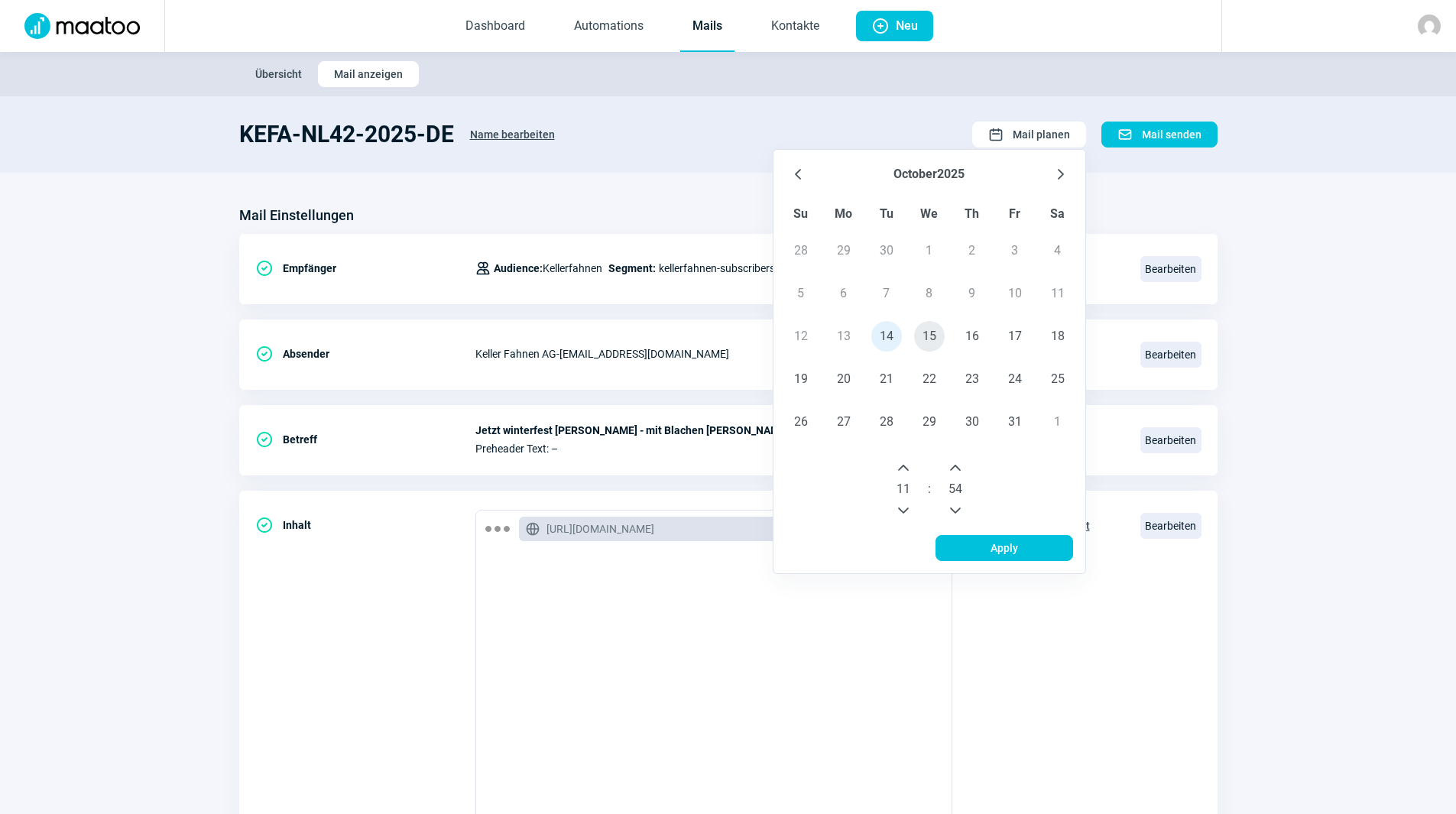
click at [929, 344] on span "15" at bounding box center [930, 336] width 31 height 31
click at [907, 467] on icon "Next Hour" at bounding box center [904, 468] width 13 height 13
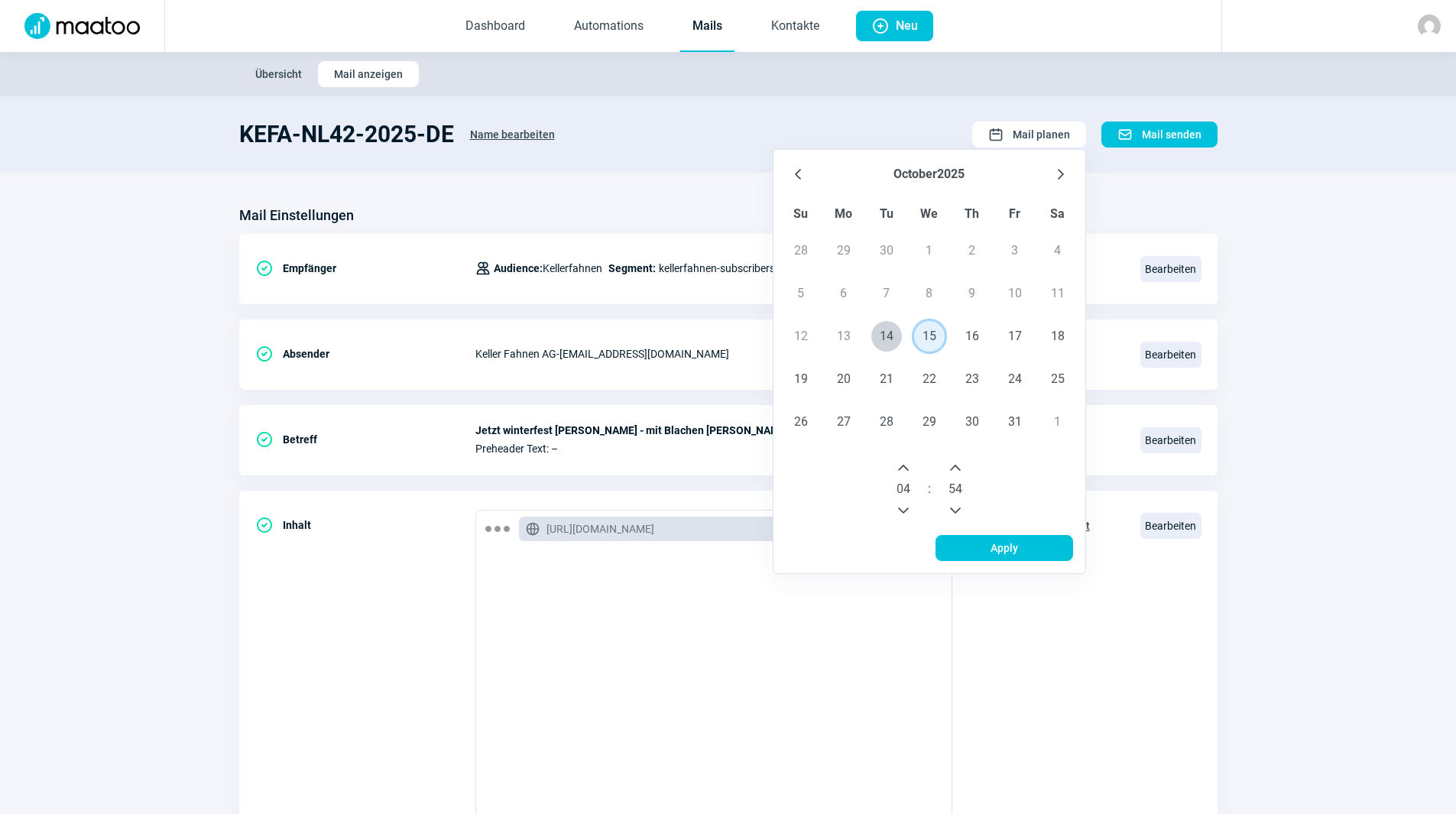
click at [907, 467] on icon "Next Hour" at bounding box center [904, 468] width 13 height 13
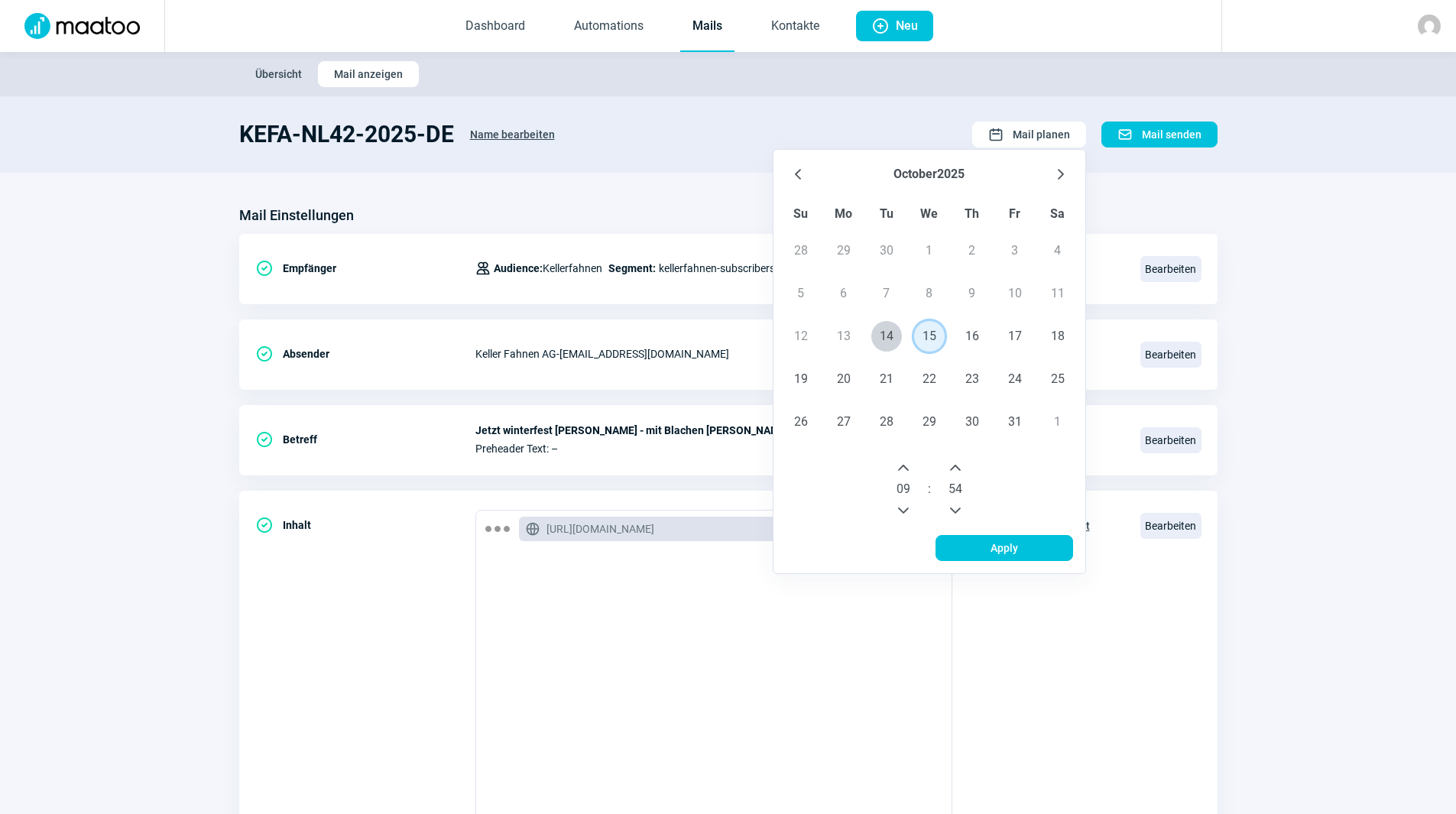
click at [907, 467] on icon "Next Hour" at bounding box center [904, 468] width 13 height 13
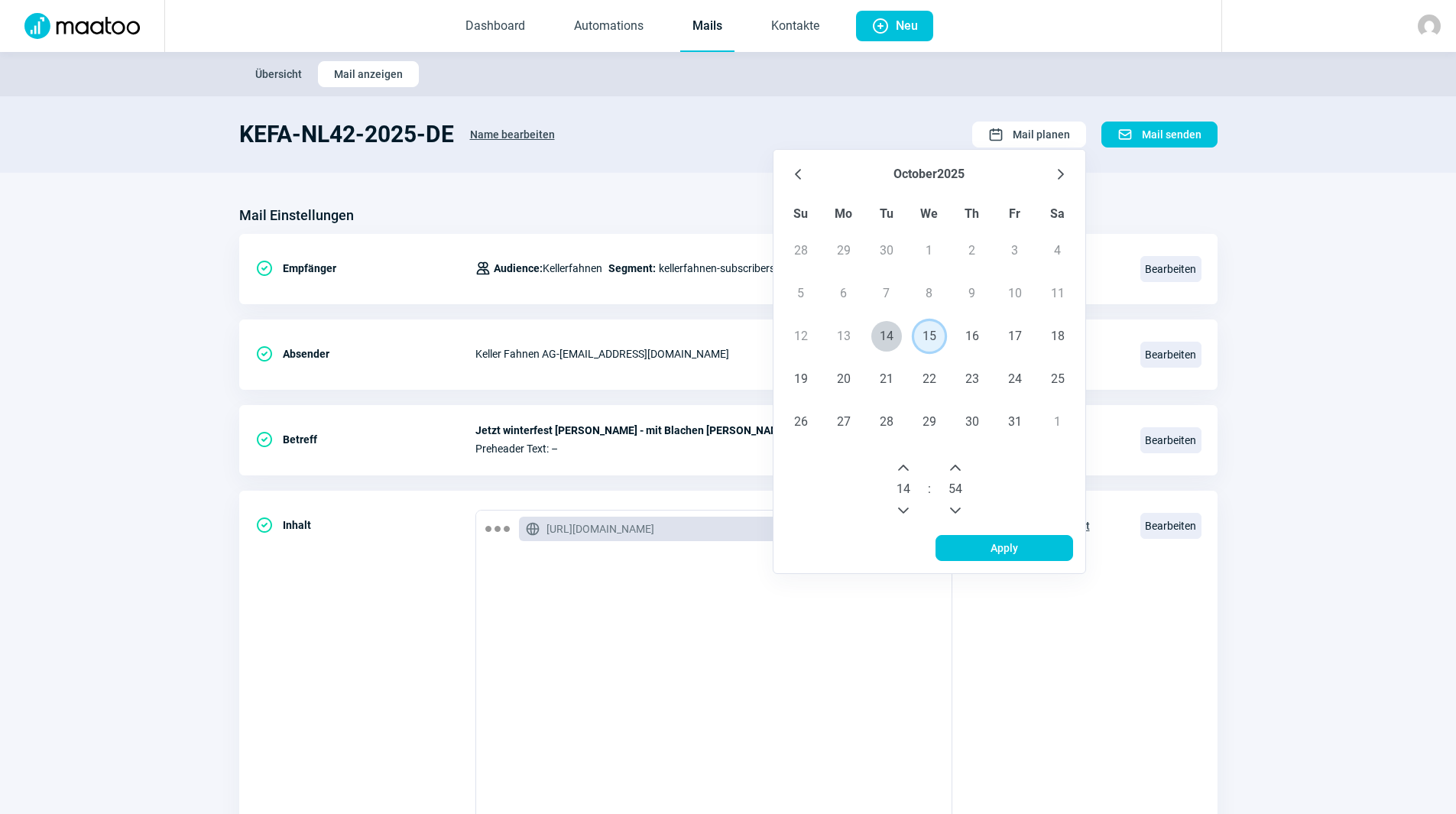
click at [907, 467] on icon "Next Hour" at bounding box center [904, 468] width 13 height 13
click at [961, 512] on icon "Previous Minute" at bounding box center [956, 511] width 13 height 13
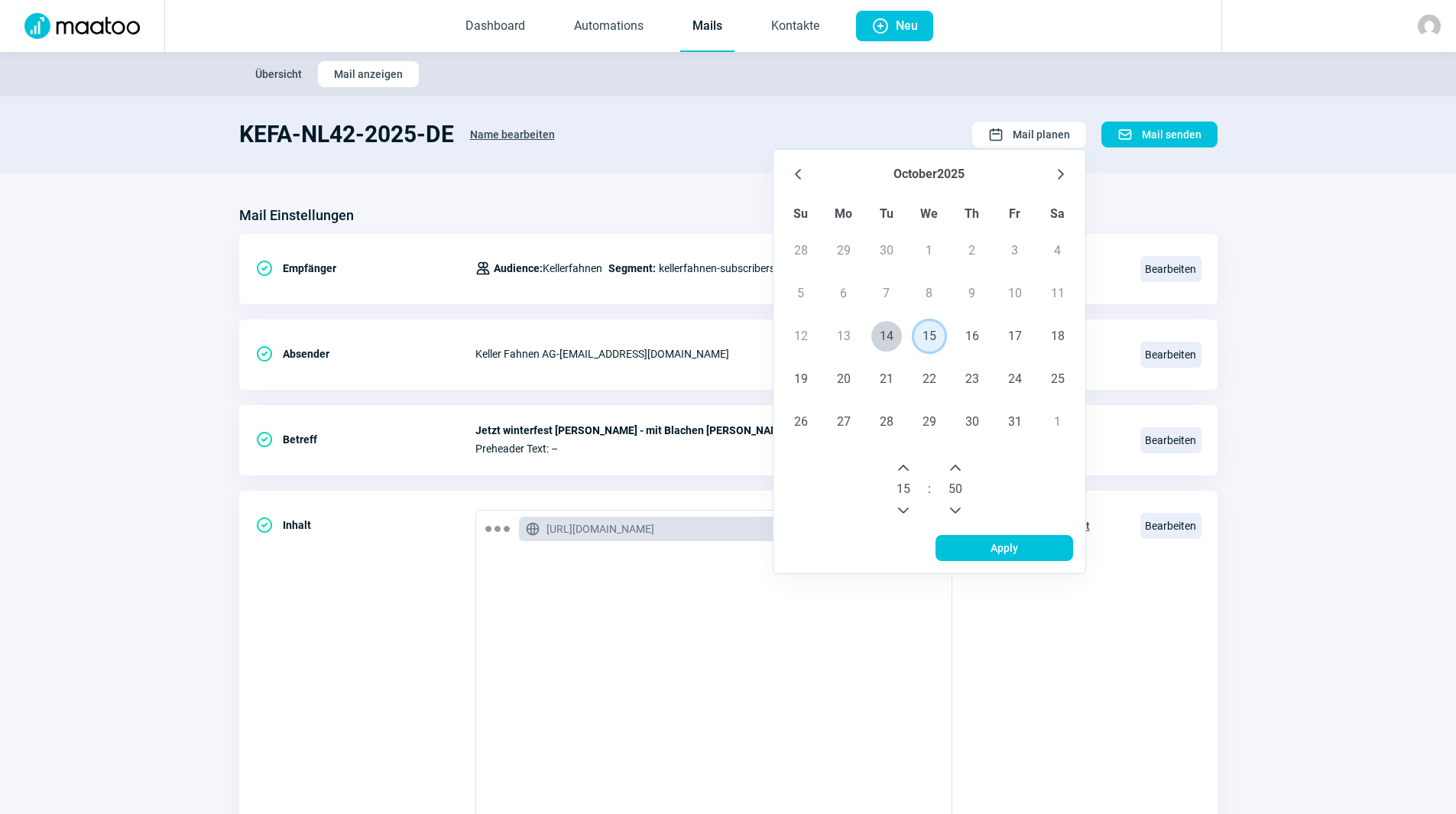
click at [961, 512] on icon "Previous Minute" at bounding box center [956, 511] width 13 height 13
click at [961, 511] on icon "Previous Minute" at bounding box center [956, 511] width 13 height 13
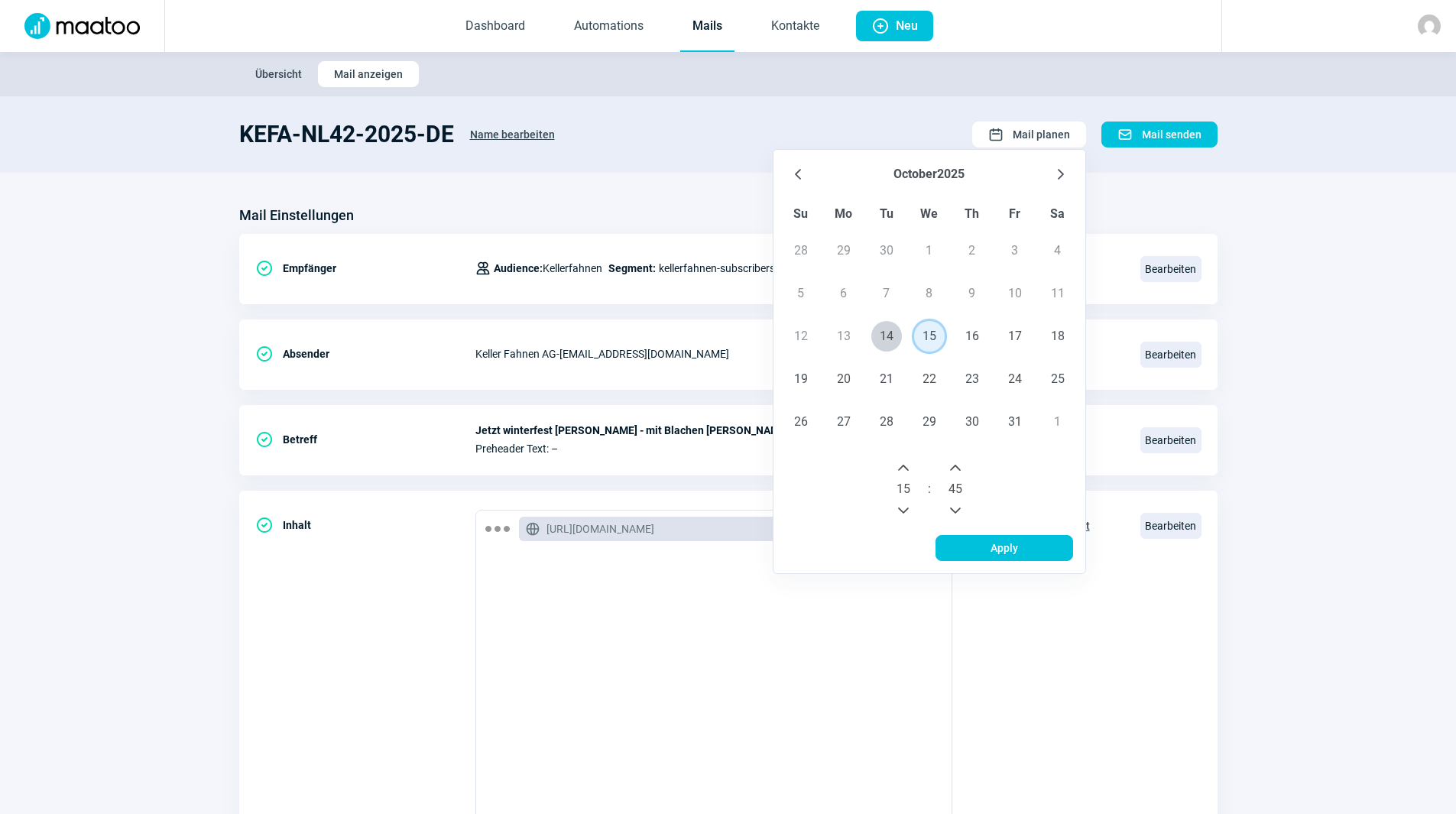
click at [960, 512] on icon "Previous Minute" at bounding box center [956, 511] width 13 height 13
click at [958, 476] on button "Next Minute" at bounding box center [955, 468] width 24 height 24
drag, startPoint x: 958, startPoint y: 475, endPoint x: 960, endPoint y: 466, distance: 9.2
click at [959, 471] on button "Next Minute" at bounding box center [955, 468] width 24 height 24
click at [960, 466] on icon "Next Minute" at bounding box center [956, 468] width 13 height 13
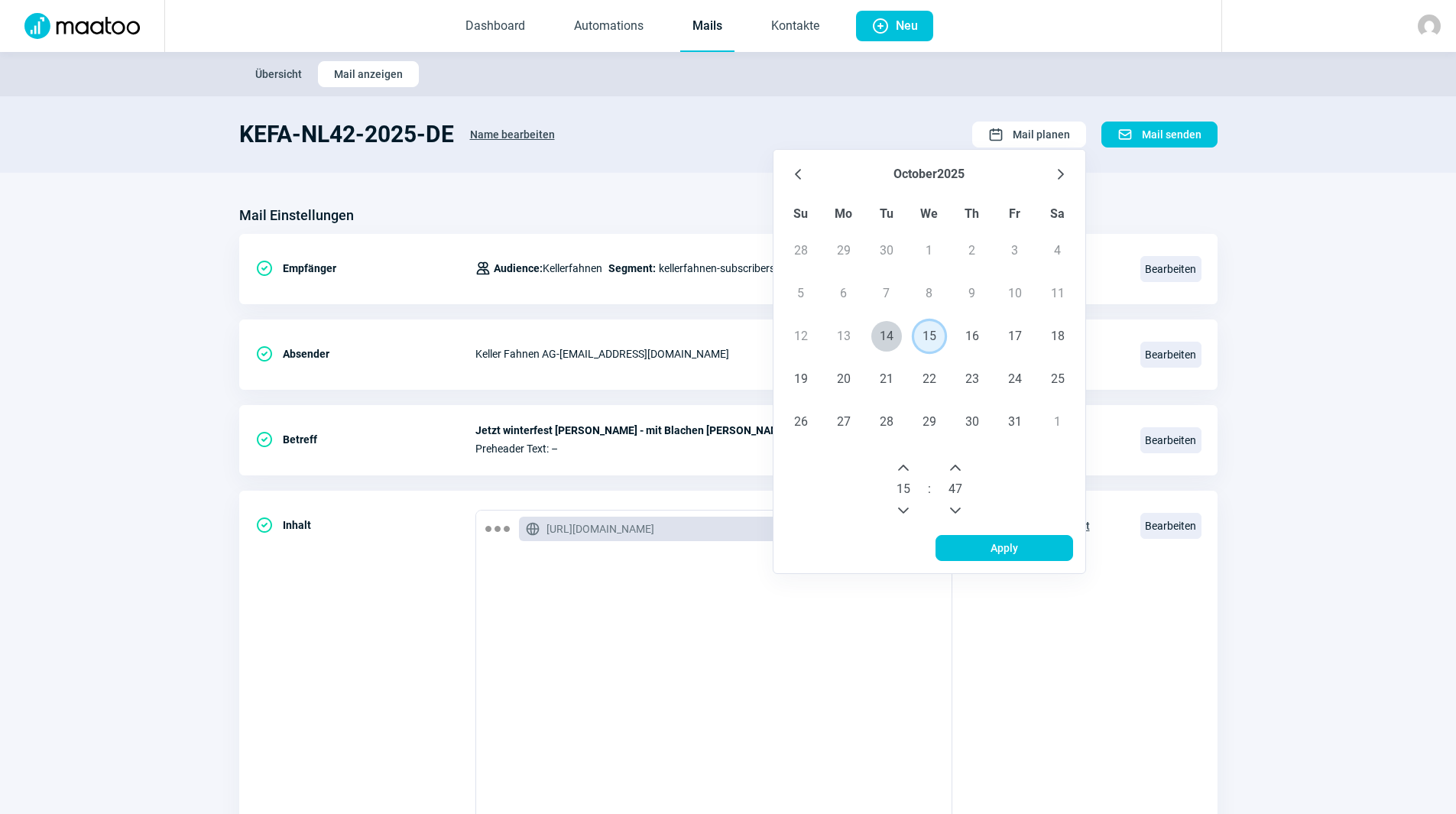
click at [960, 466] on icon "Next Minute" at bounding box center [956, 468] width 13 height 13
click at [960, 467] on icon "Next Minute" at bounding box center [956, 468] width 13 height 13
click at [959, 467] on icon "Next Minute" at bounding box center [955, 468] width 11 height 6
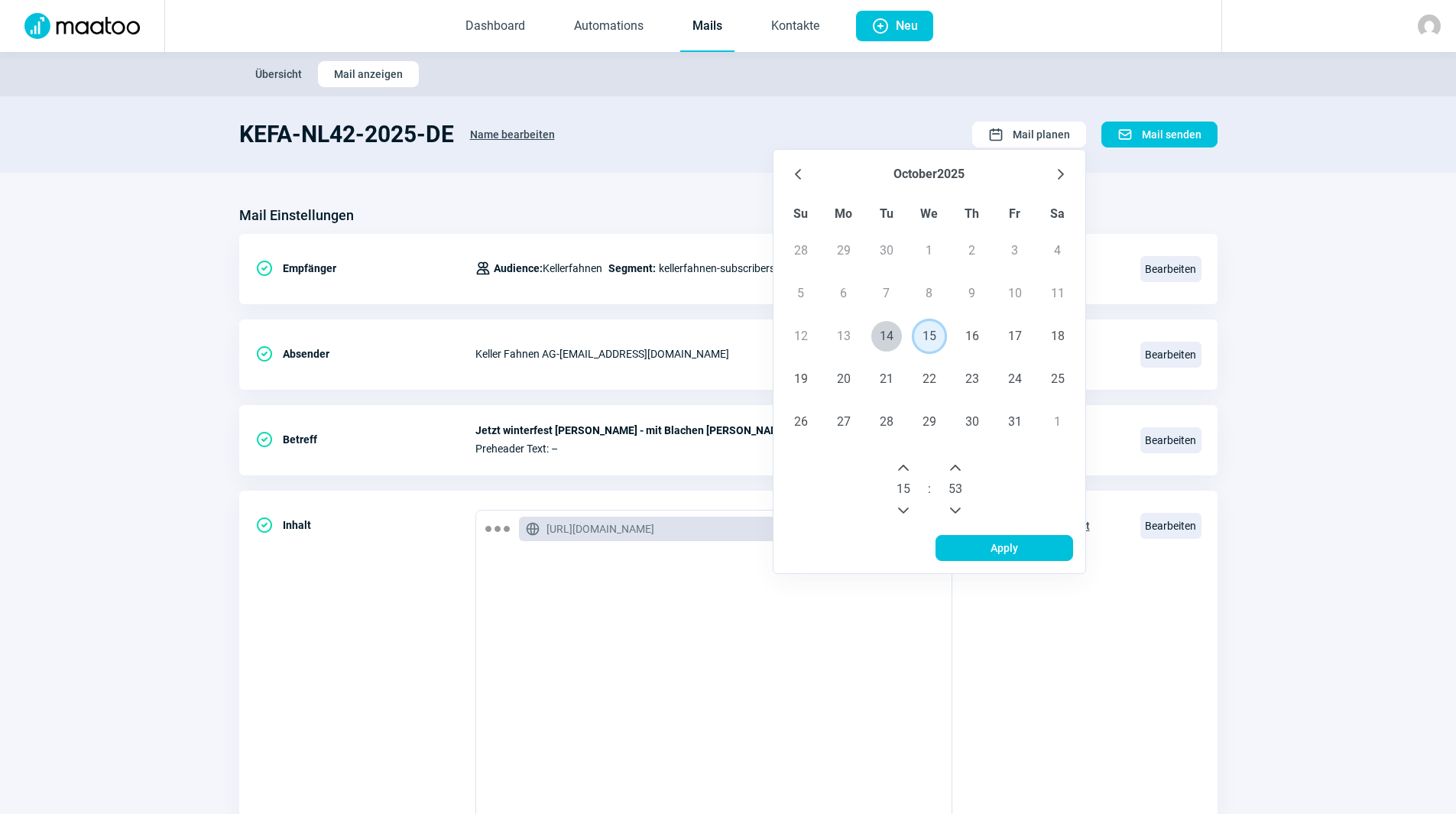
click at [959, 467] on icon "Next Minute" at bounding box center [955, 468] width 11 height 6
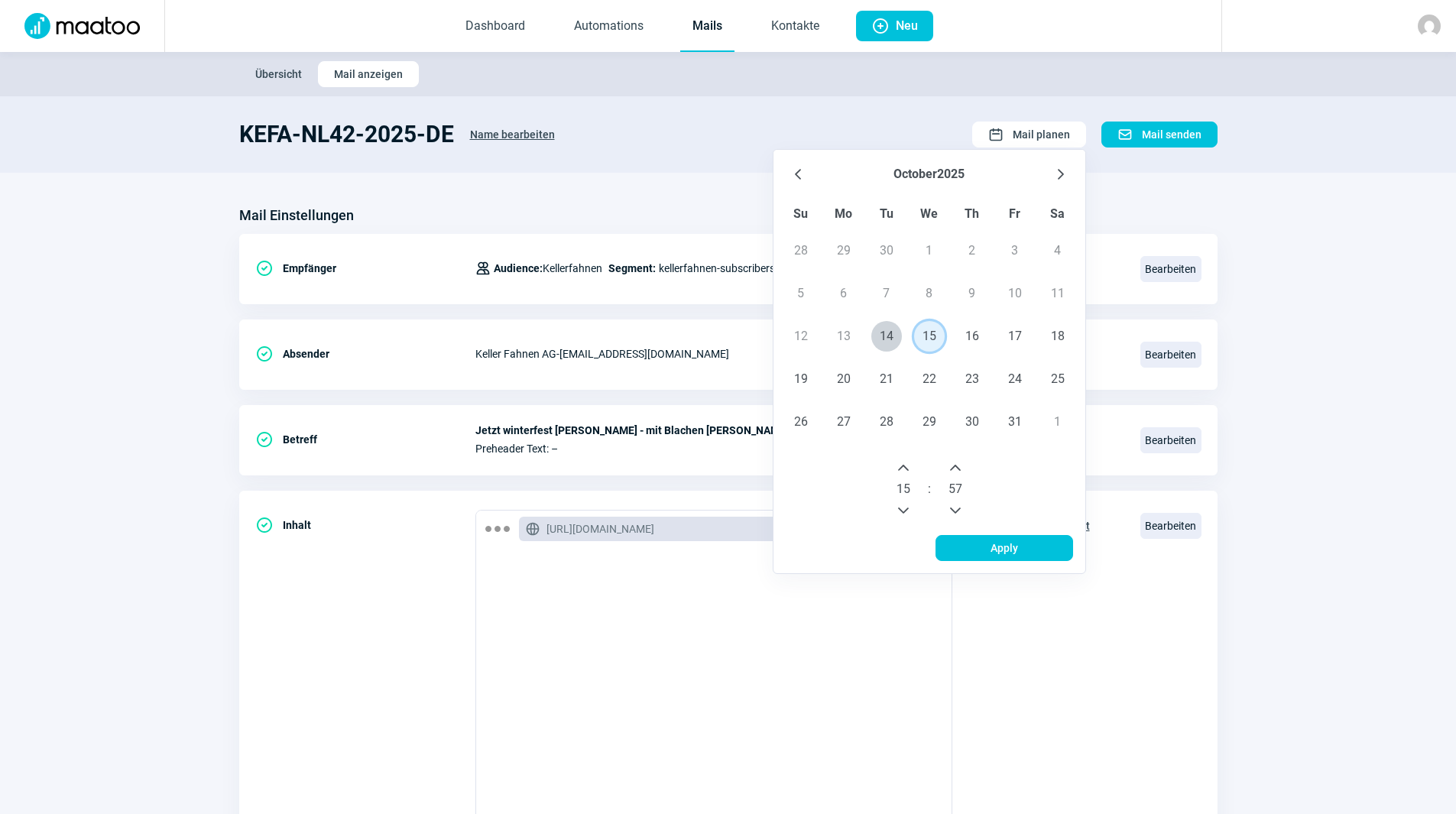
click at [959, 467] on icon "Next Minute" at bounding box center [955, 468] width 11 height 6
click at [956, 505] on icon "Previous Minute" at bounding box center [956, 511] width 13 height 13
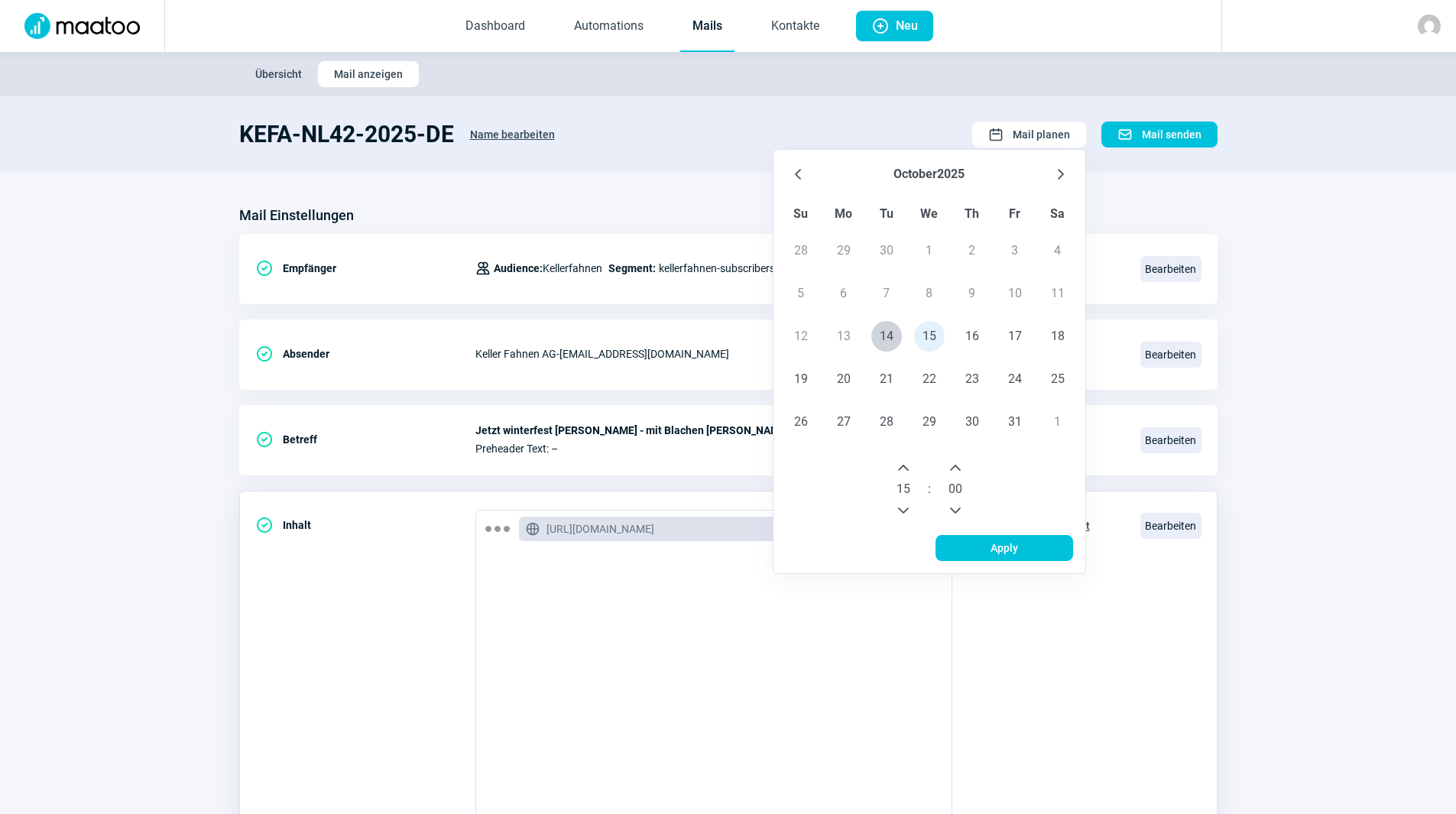
click at [975, 539] on span "Apply" at bounding box center [1004, 548] width 105 height 24
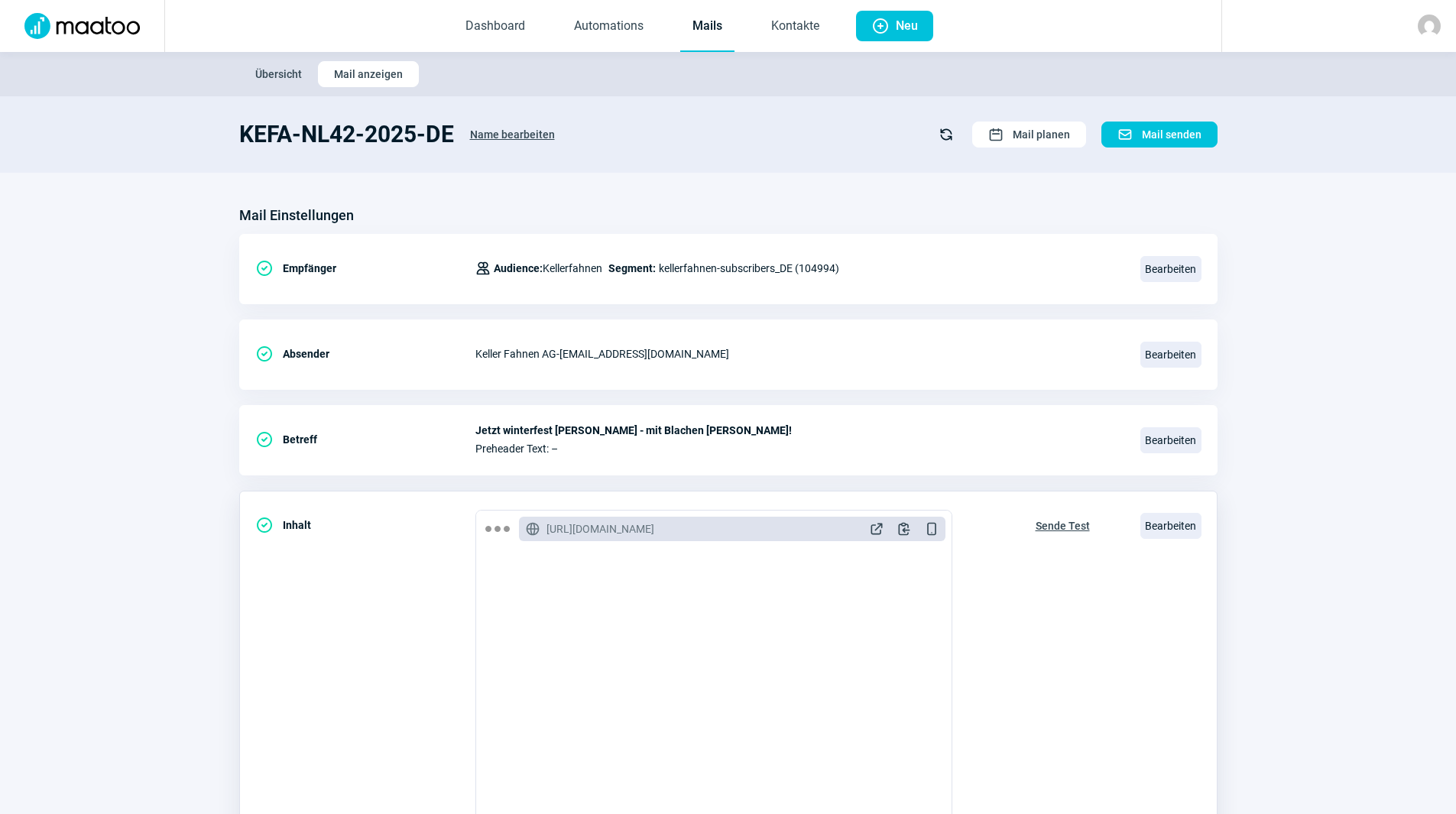
click at [1024, 628] on div "Sende Test" at bounding box center [1063, 675] width 86 height 332
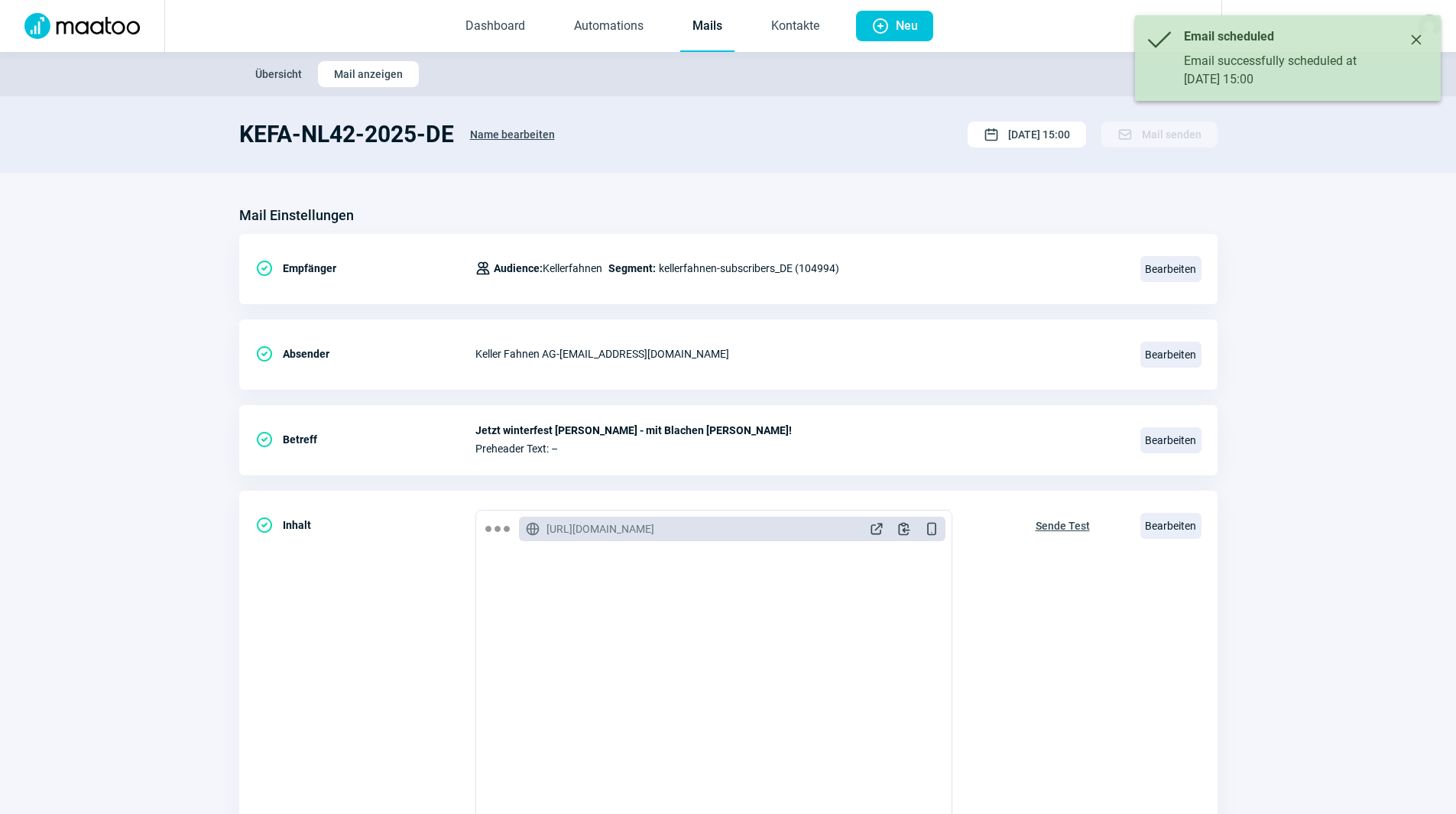
click at [1419, 39] on icon "Close" at bounding box center [1416, 40] width 13 height 13
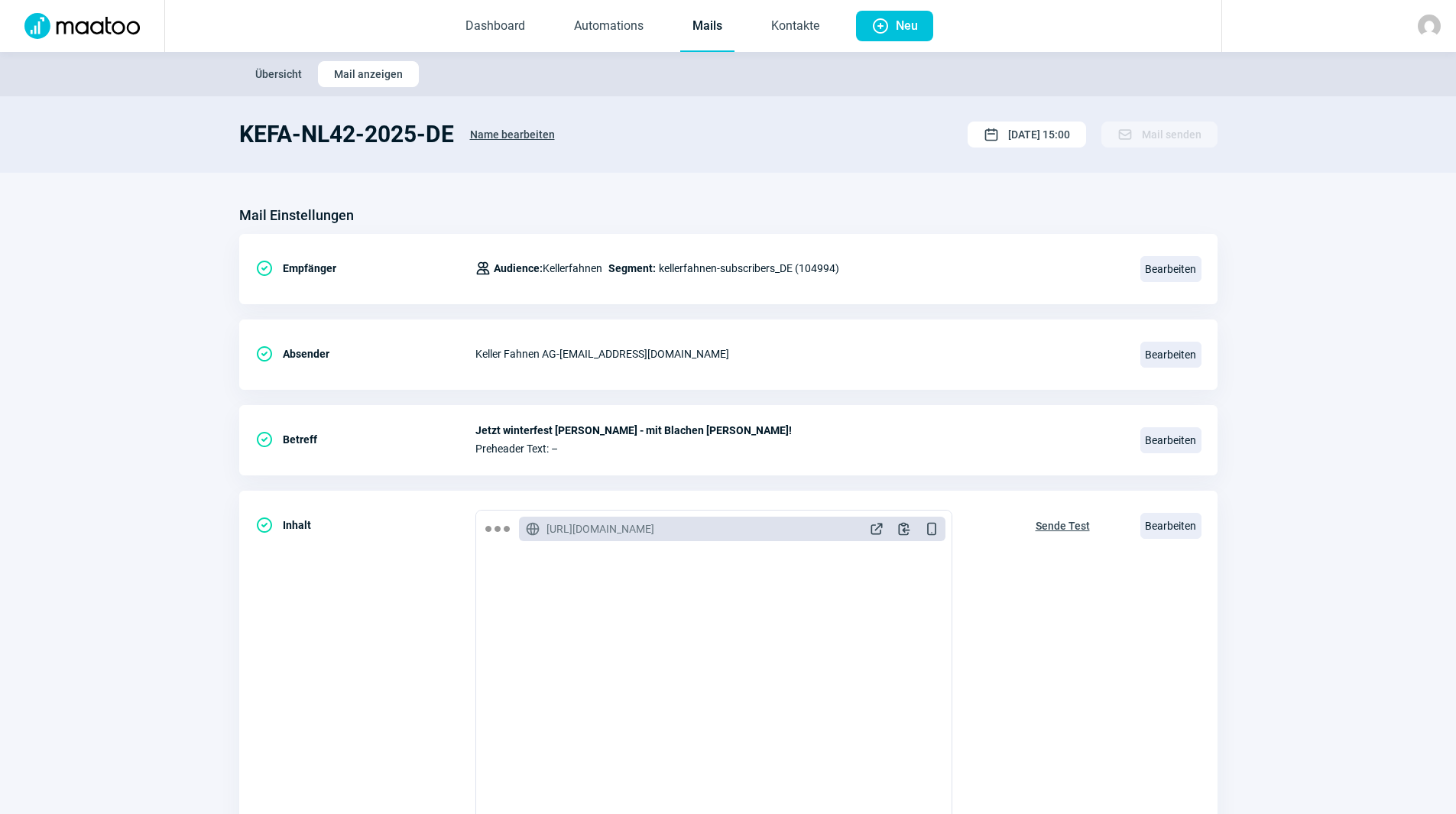
click at [704, 33] on link "Mails" at bounding box center [707, 27] width 54 height 50
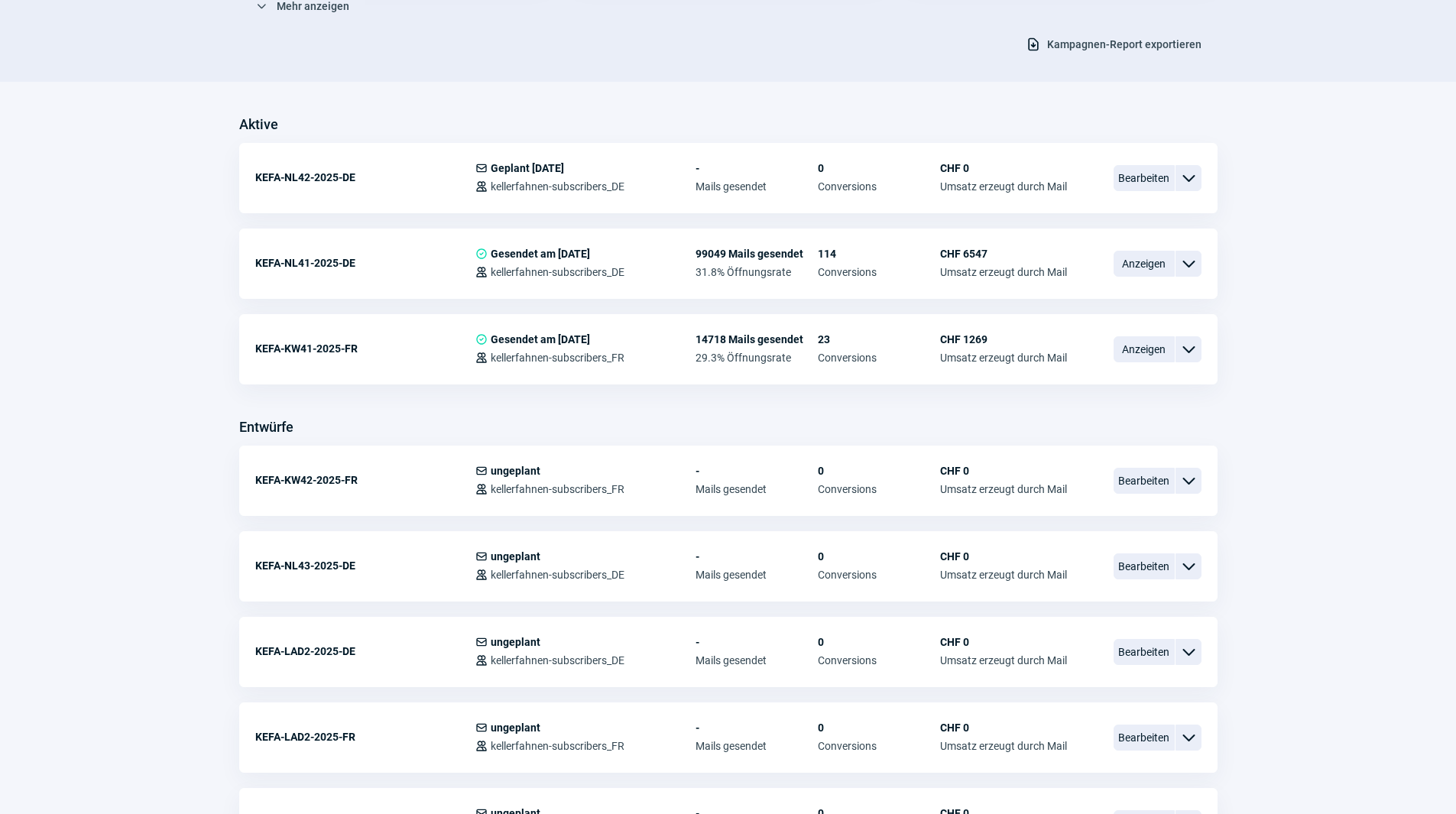
scroll to position [382, 0]
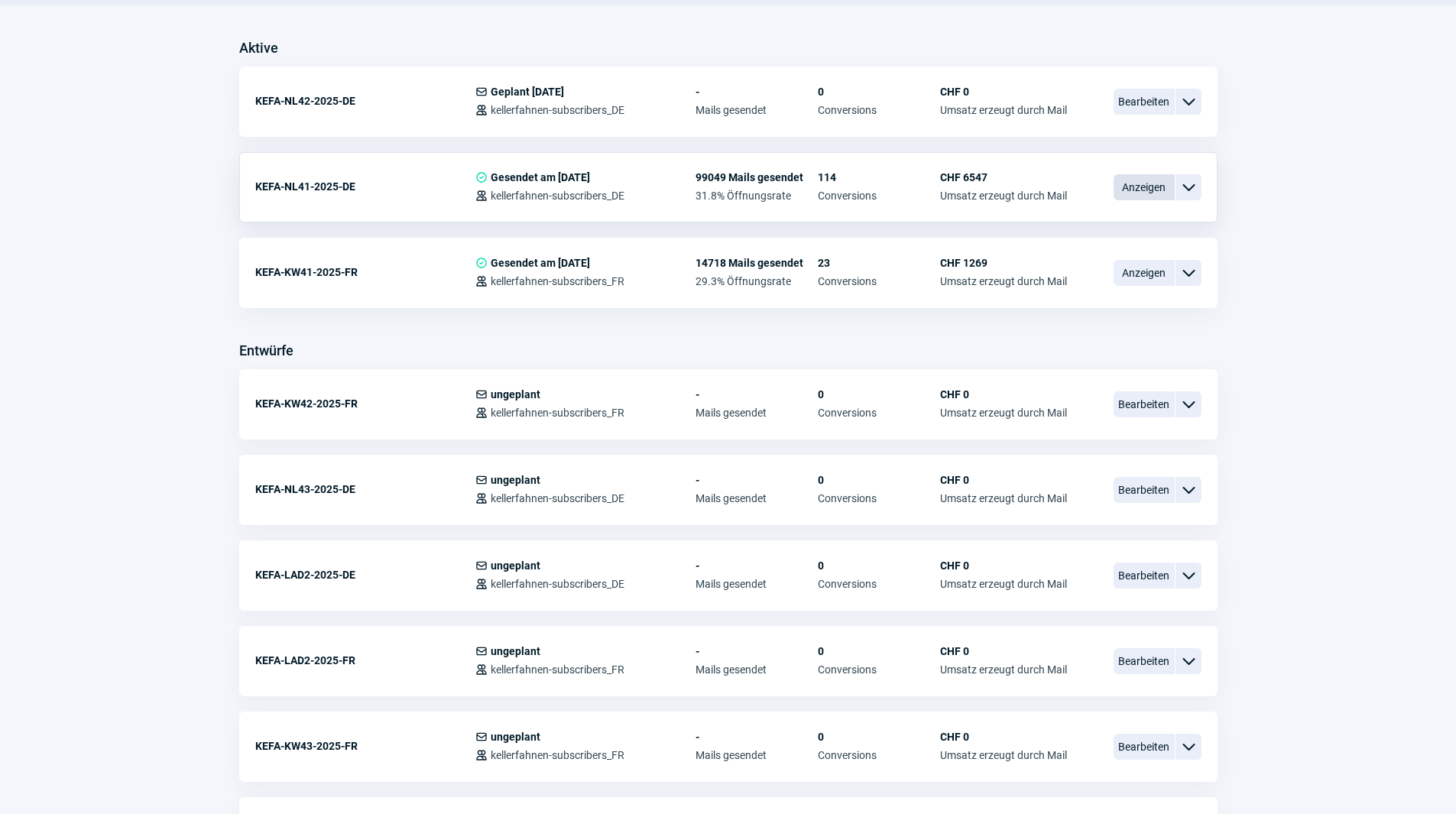
click at [1149, 180] on span "Anzeigen" at bounding box center [1144, 187] width 61 height 26
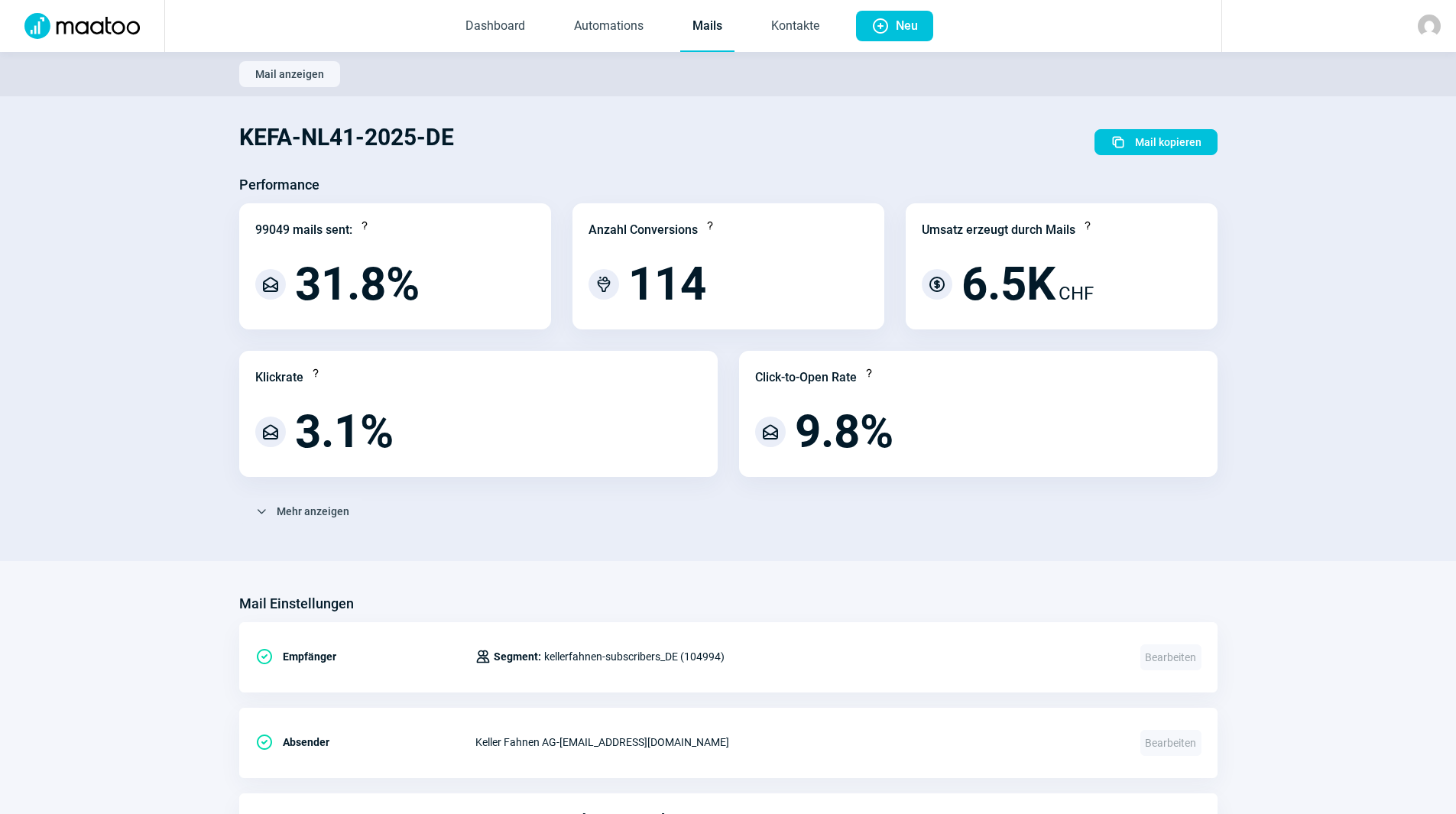
click at [695, 21] on link "Mails" at bounding box center [707, 27] width 54 height 50
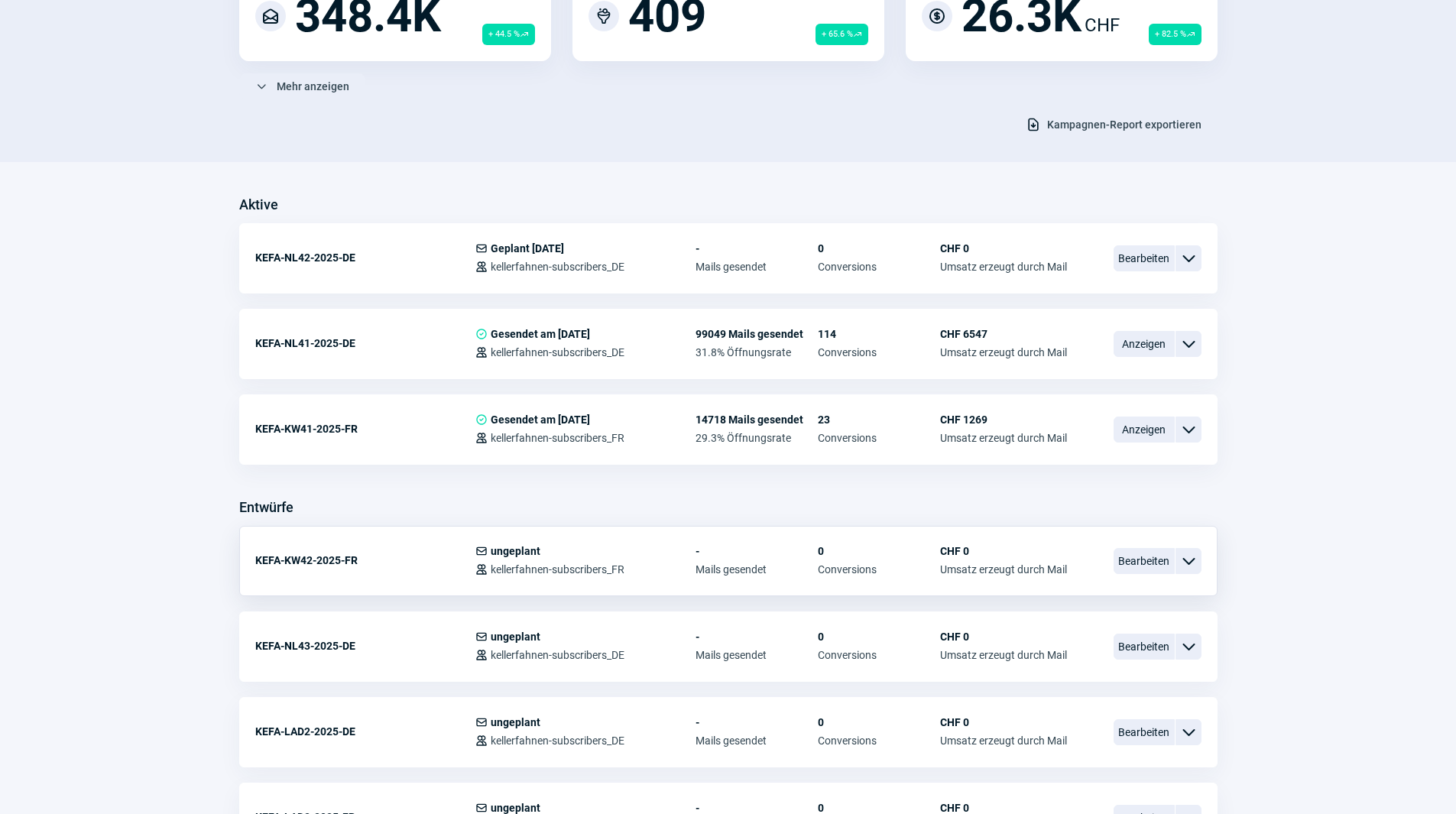
scroll to position [229, 0]
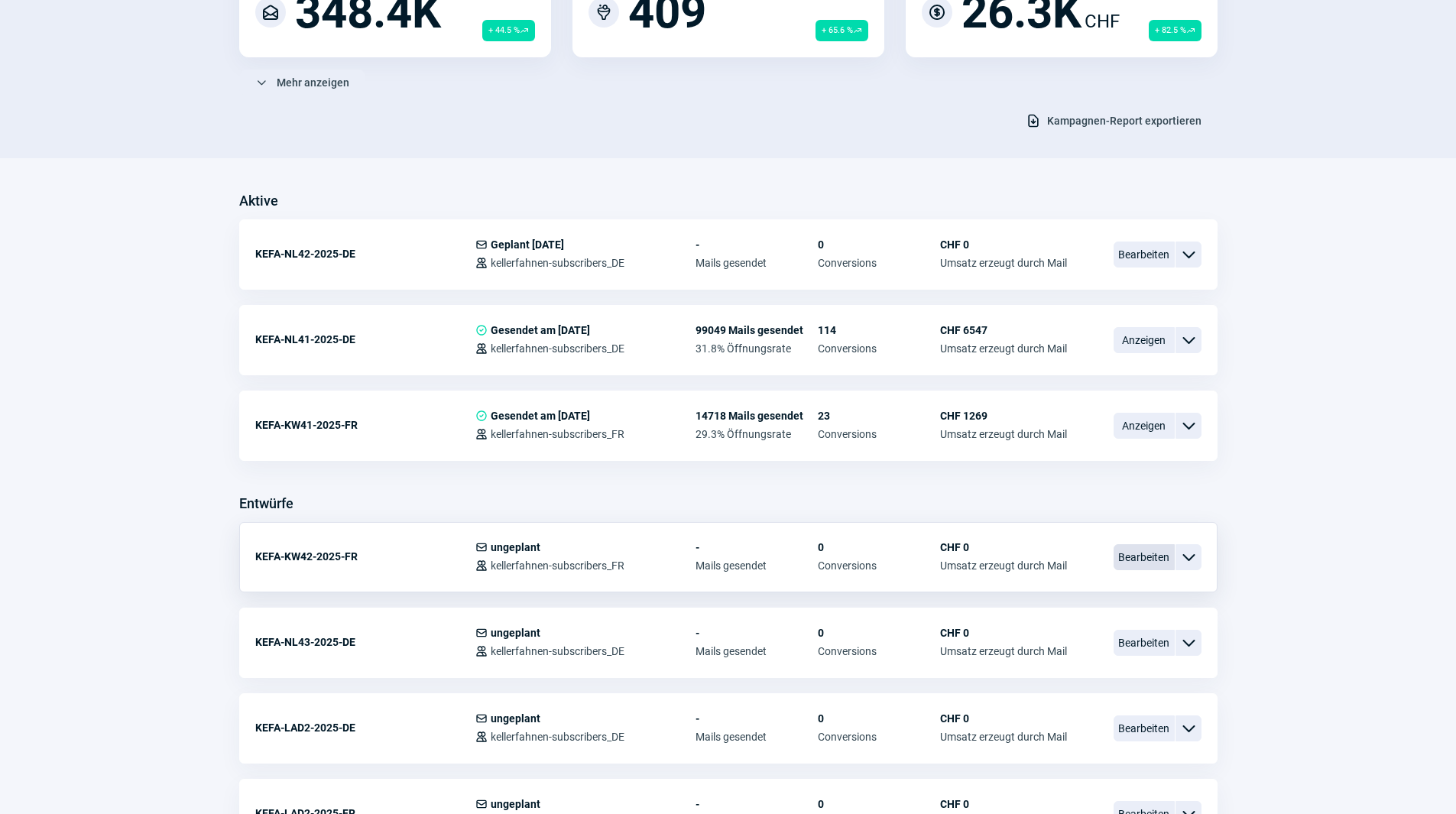
click at [1158, 558] on span "Bearbeiten" at bounding box center [1144, 557] width 61 height 26
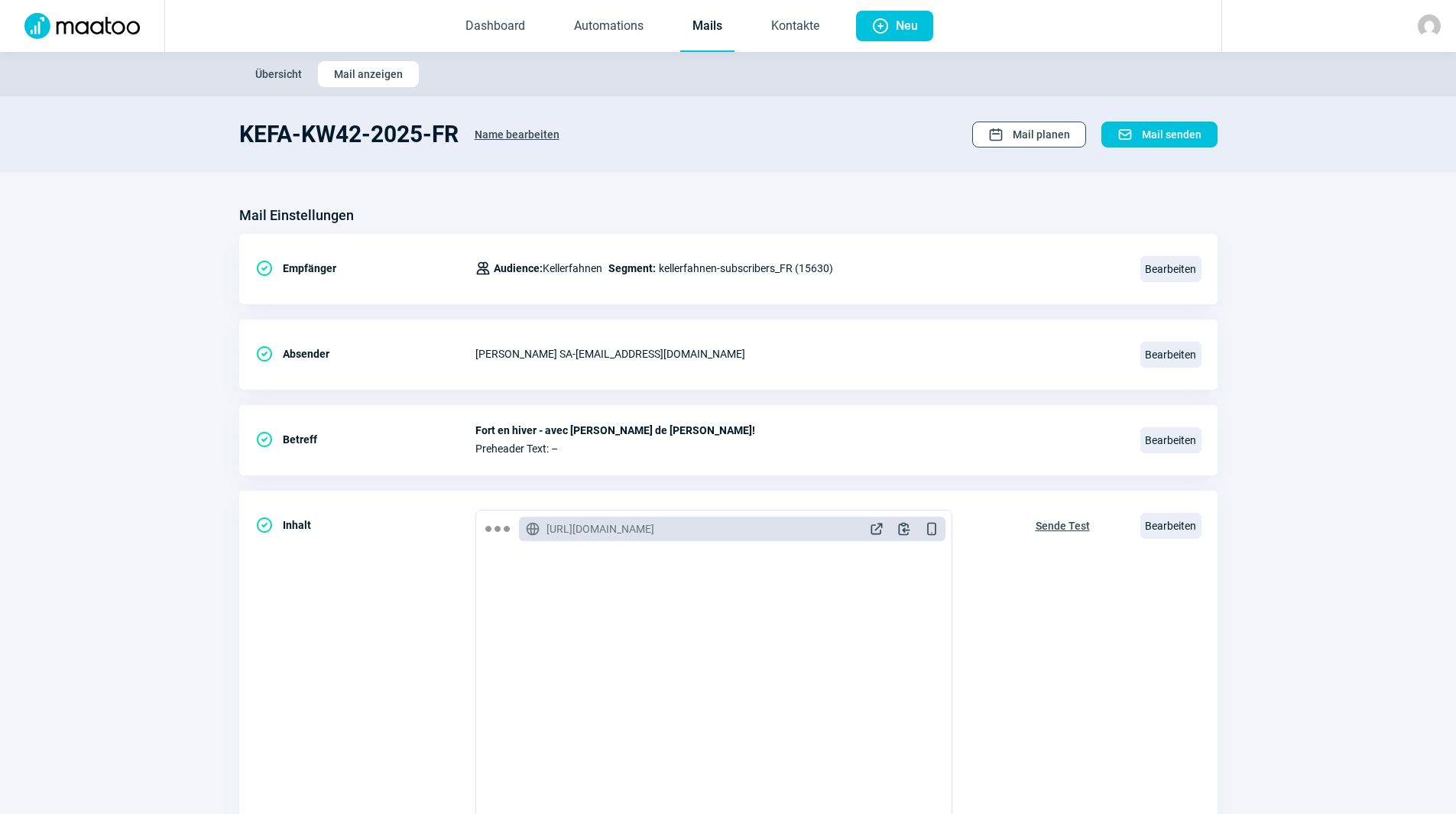
click at [1043, 135] on span "Mail planen" at bounding box center [1041, 134] width 58 height 24
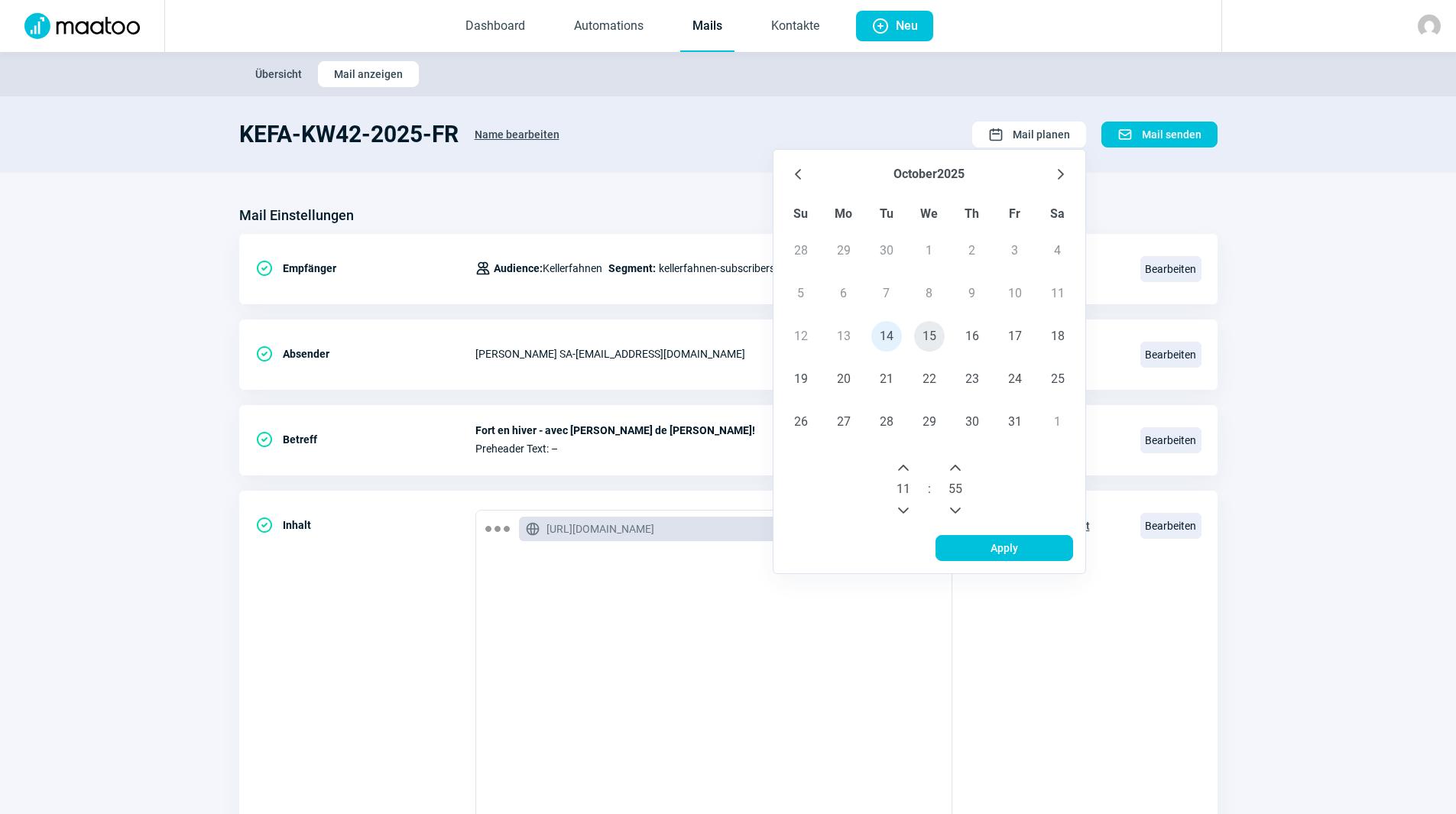
click at [928, 341] on span "15" at bounding box center [930, 336] width 31 height 31
click at [963, 468] on button "Next Minute" at bounding box center [955, 468] width 24 height 24
click at [961, 466] on icon "Next Minute" at bounding box center [956, 468] width 13 height 13
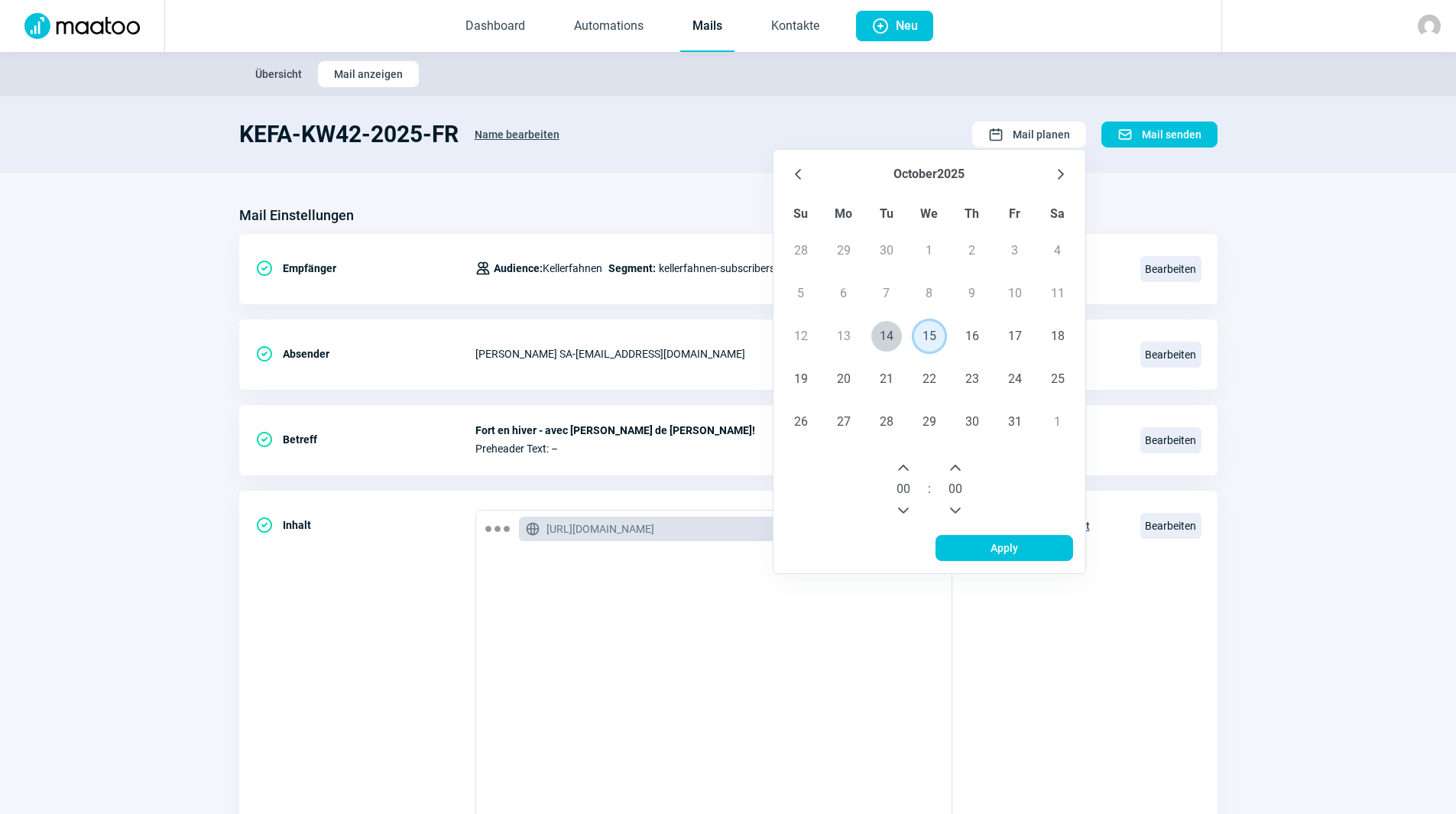
click at [961, 466] on icon "Next Minute" at bounding box center [956, 468] width 13 height 13
click at [907, 470] on icon "Next Hour" at bounding box center [904, 468] width 13 height 13
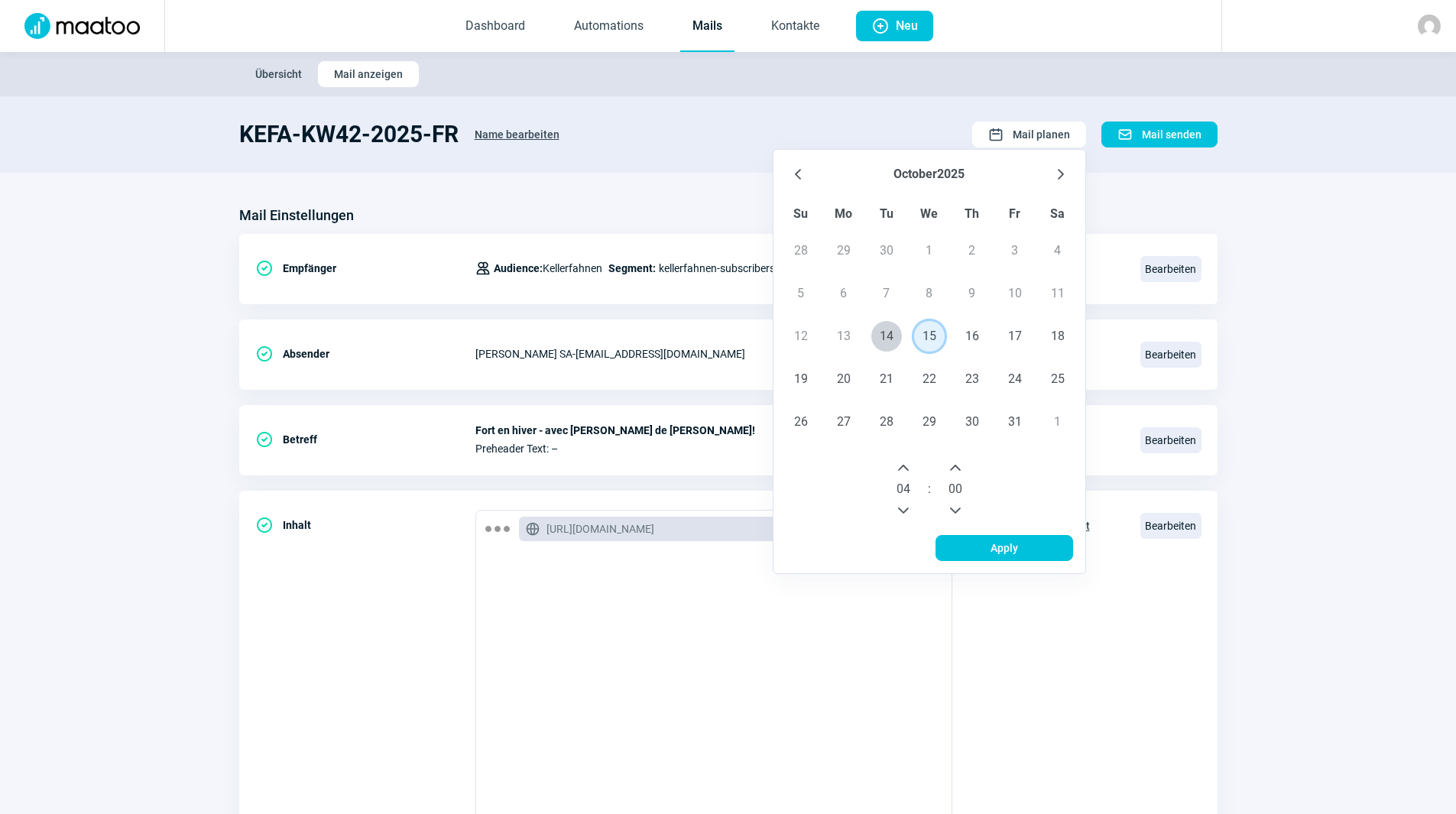
click at [907, 470] on icon "Next Hour" at bounding box center [904, 468] width 13 height 13
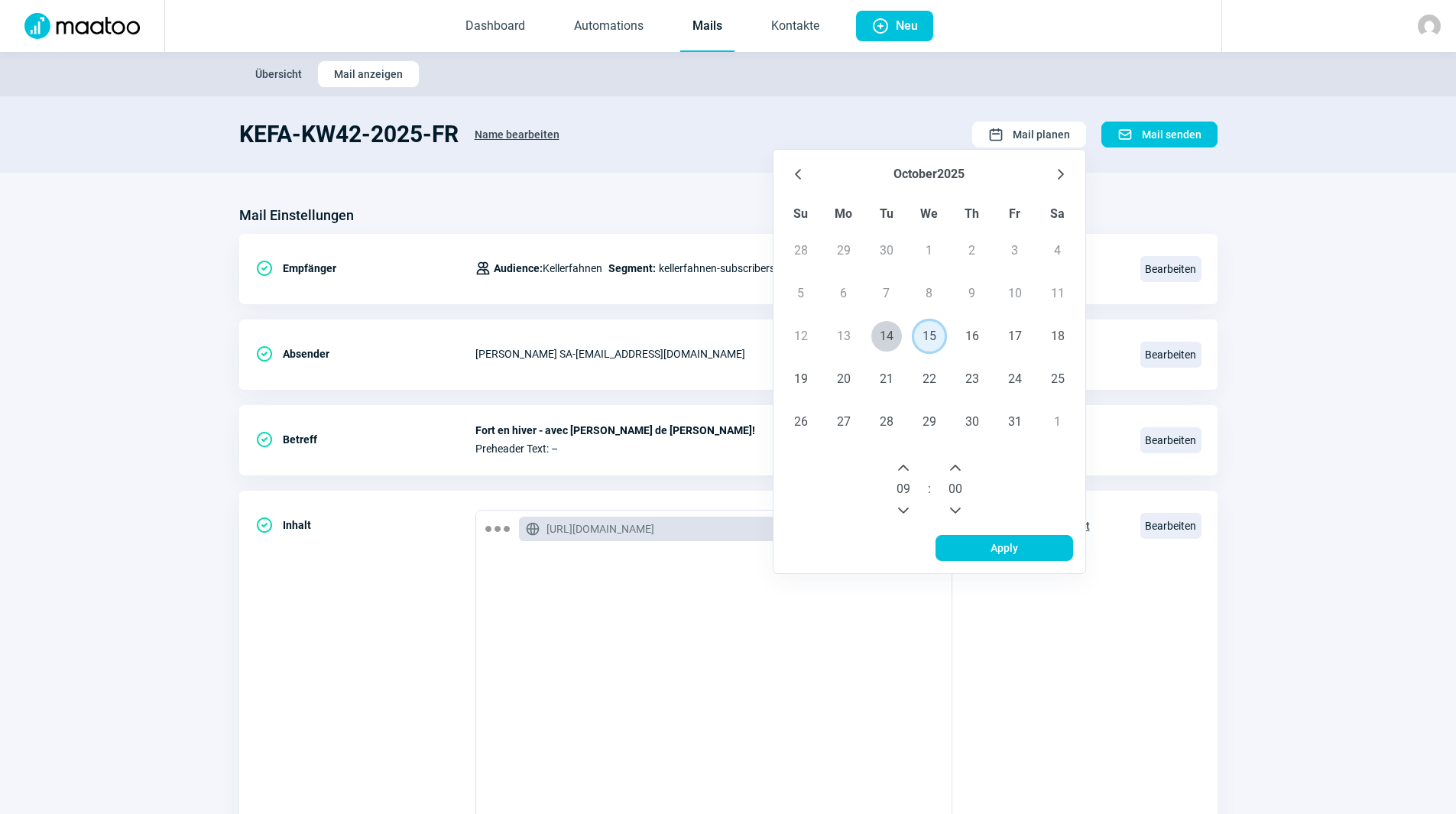
click at [907, 470] on icon "Next Hour" at bounding box center [904, 468] width 13 height 13
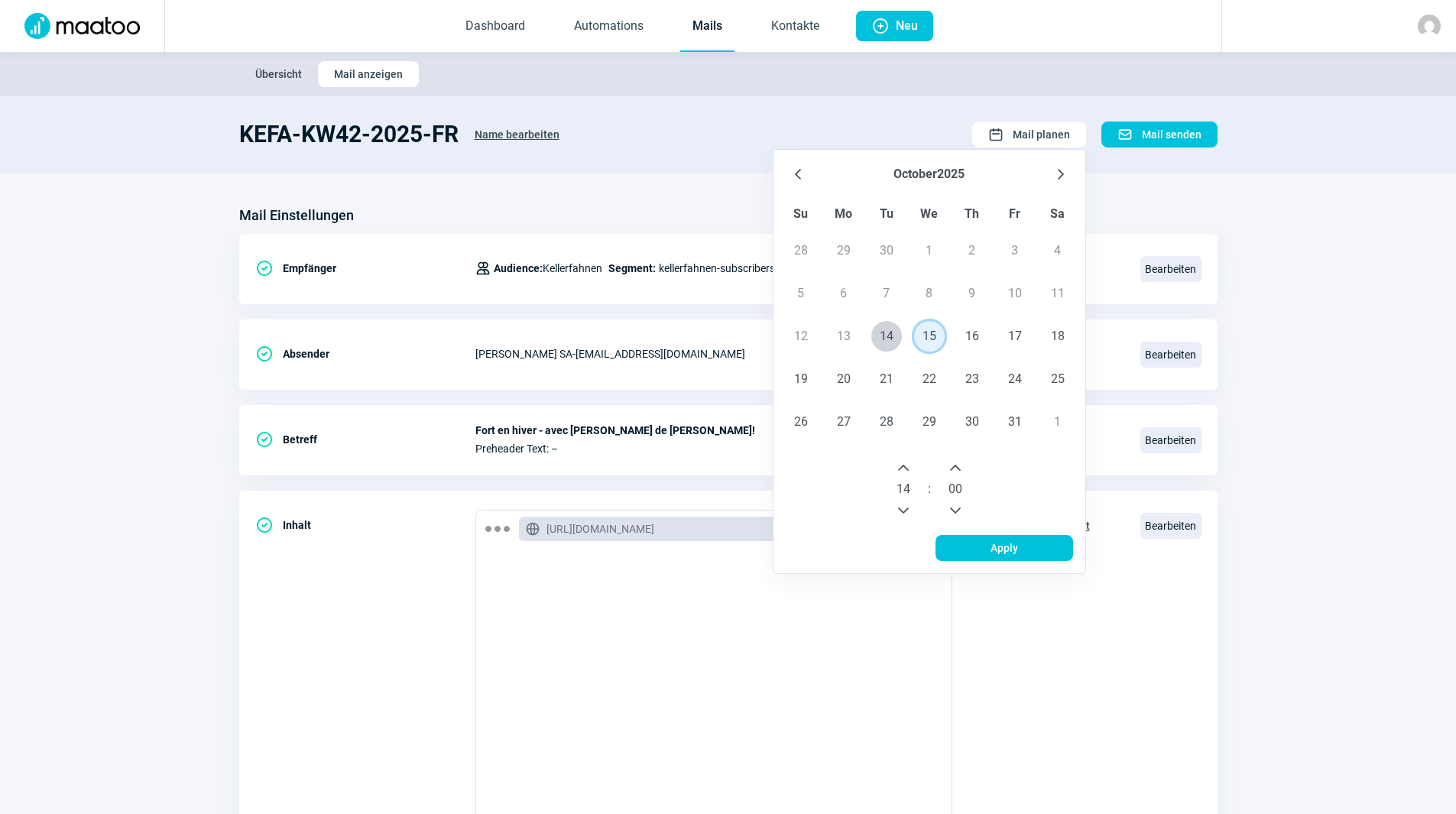
click at [907, 470] on icon "Next Hour" at bounding box center [904, 468] width 13 height 13
click at [990, 548] on span "Apply" at bounding box center [1004, 548] width 105 height 24
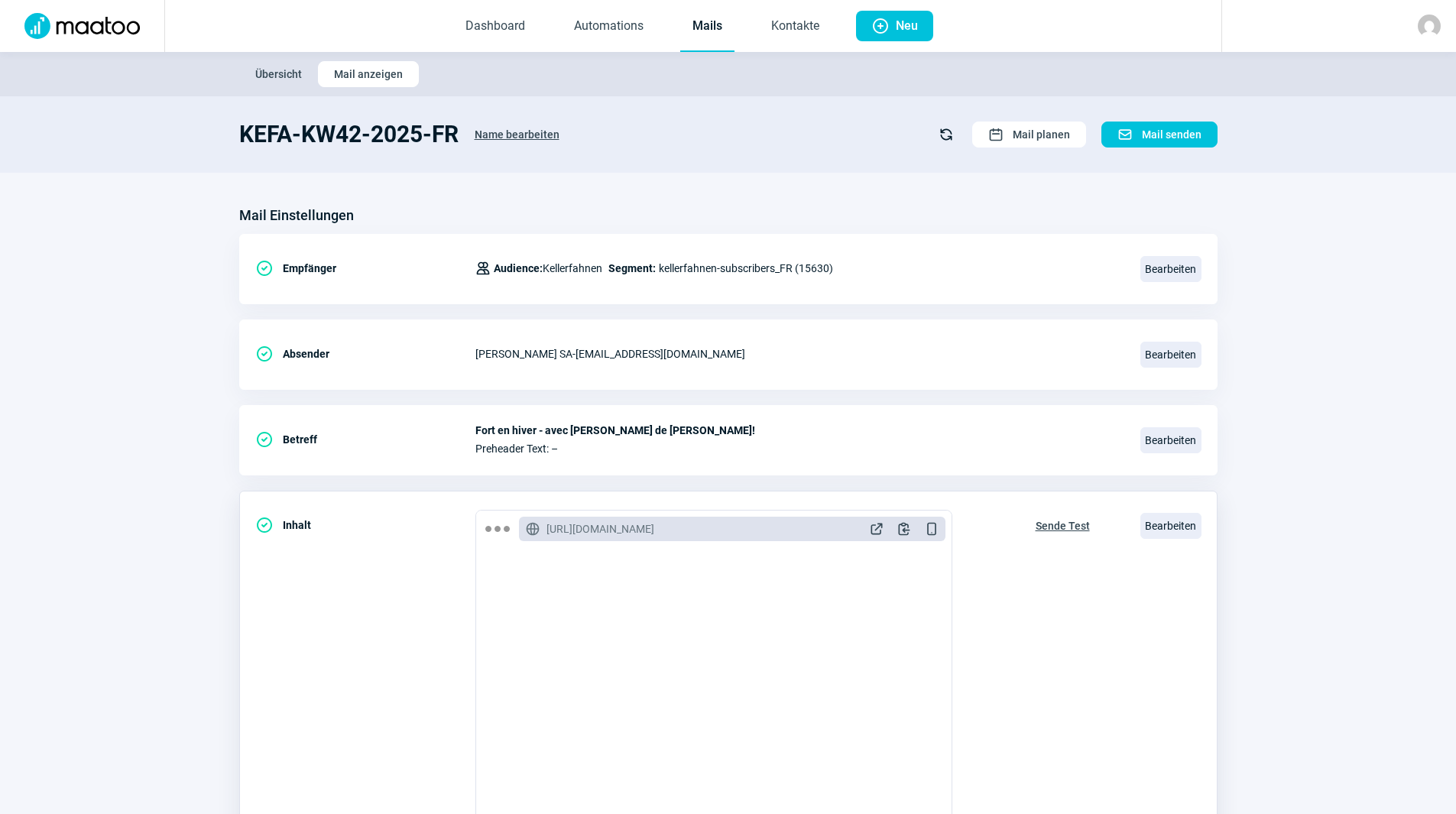
click at [1022, 604] on div "Sende Test" at bounding box center [1063, 675] width 86 height 332
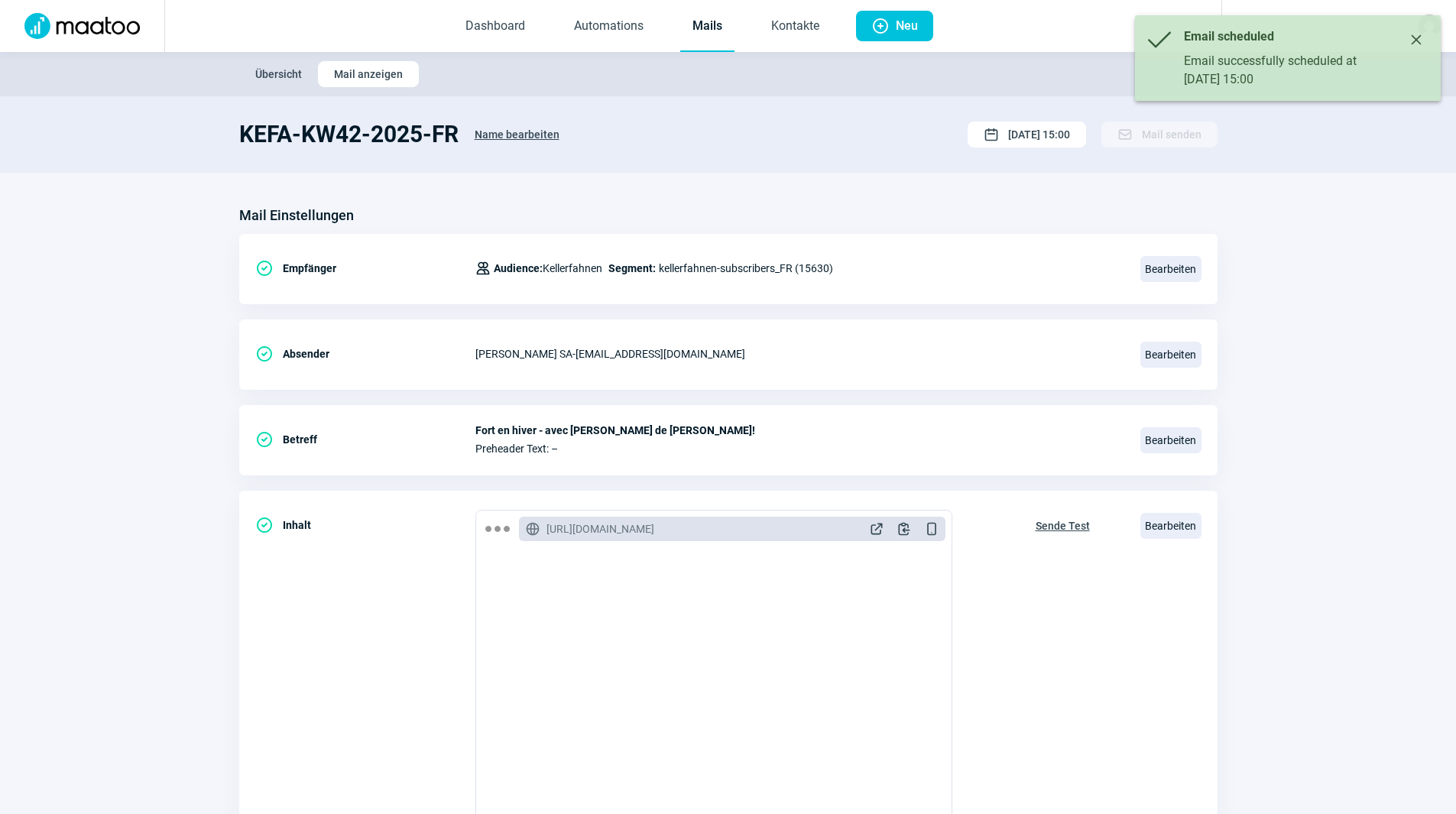
click at [691, 29] on link "Mails" at bounding box center [707, 27] width 54 height 50
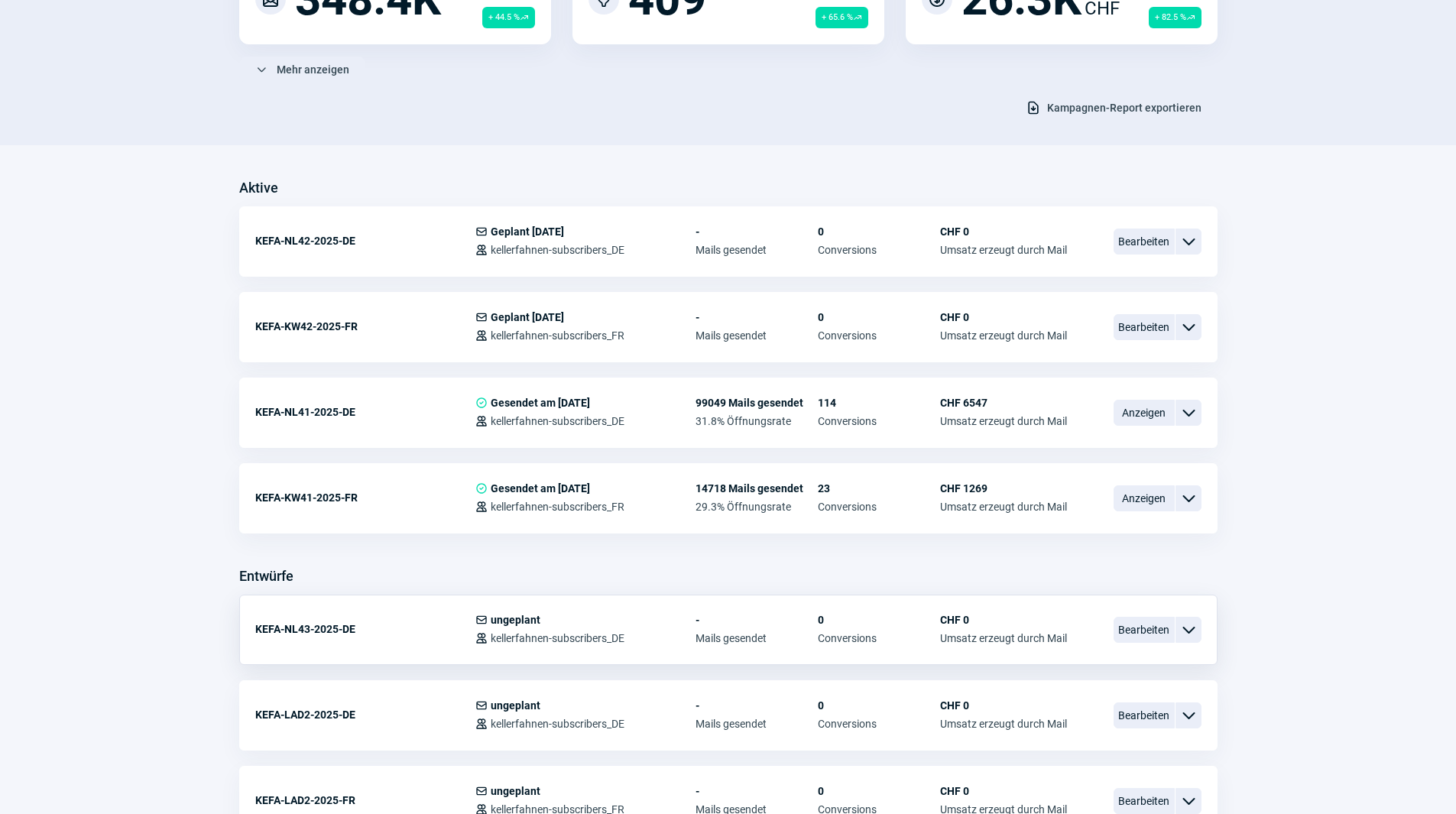
scroll to position [382, 0]
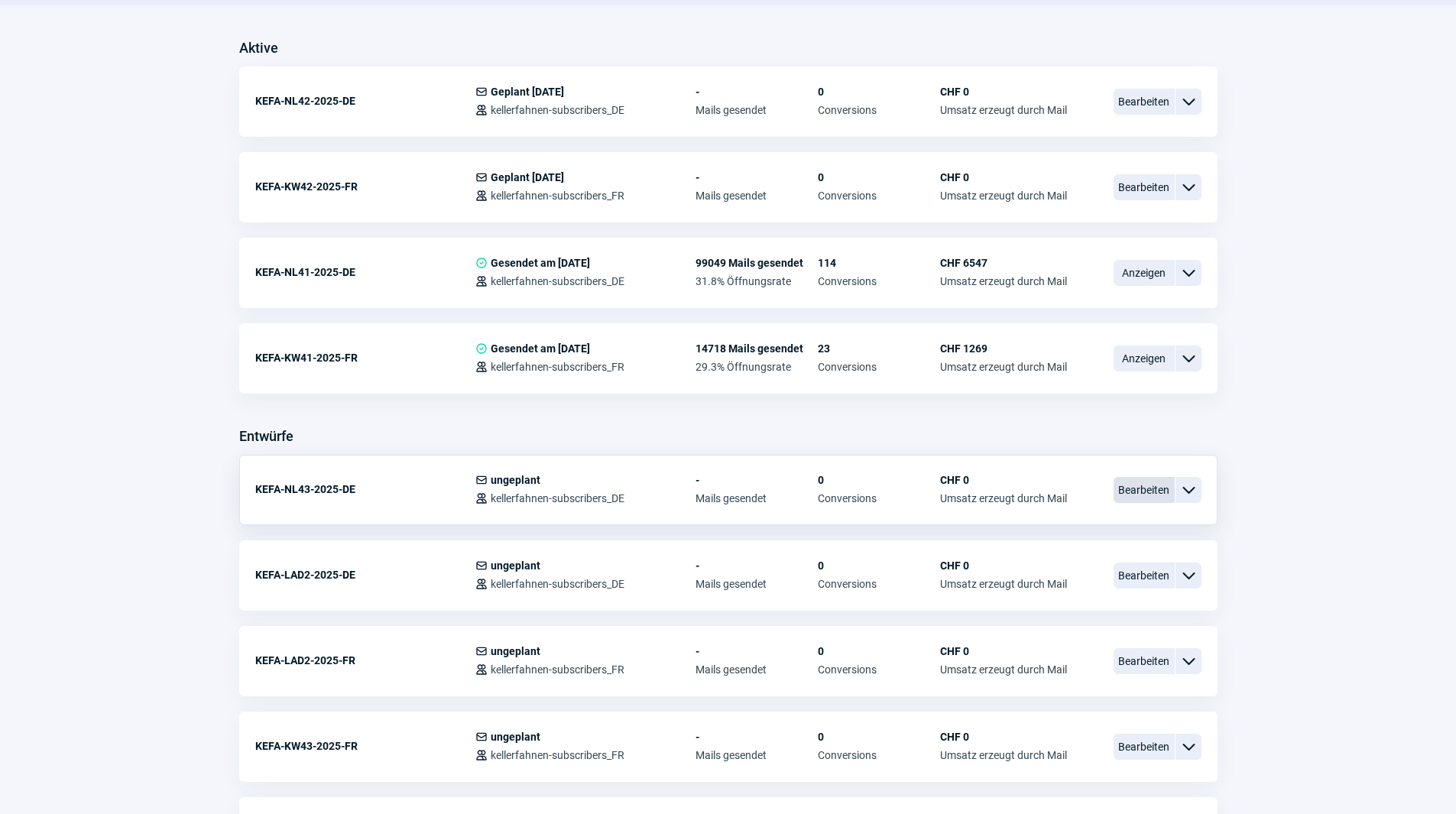
click at [1133, 493] on span "Bearbeiten" at bounding box center [1144, 489] width 61 height 26
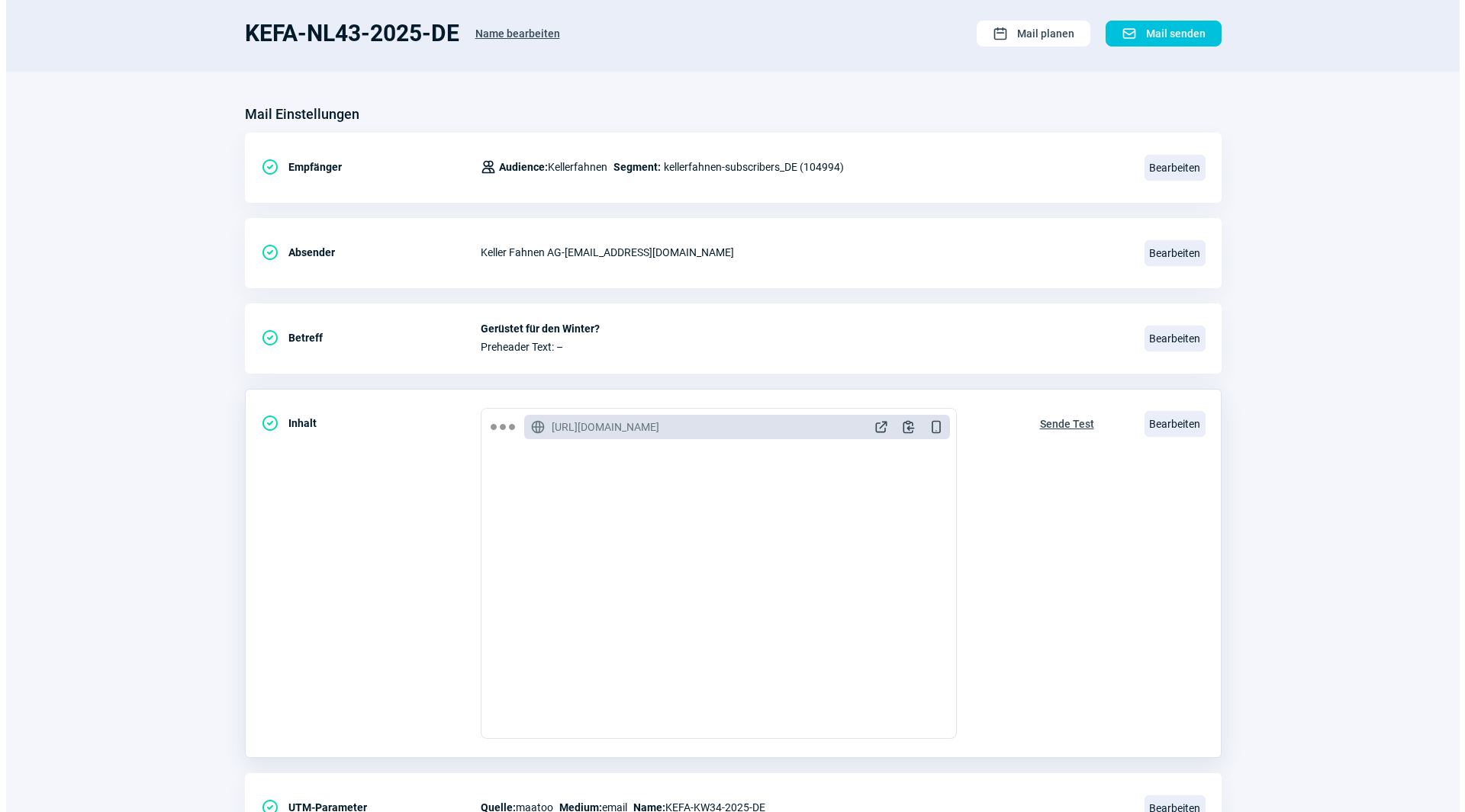
scroll to position [178, 0]
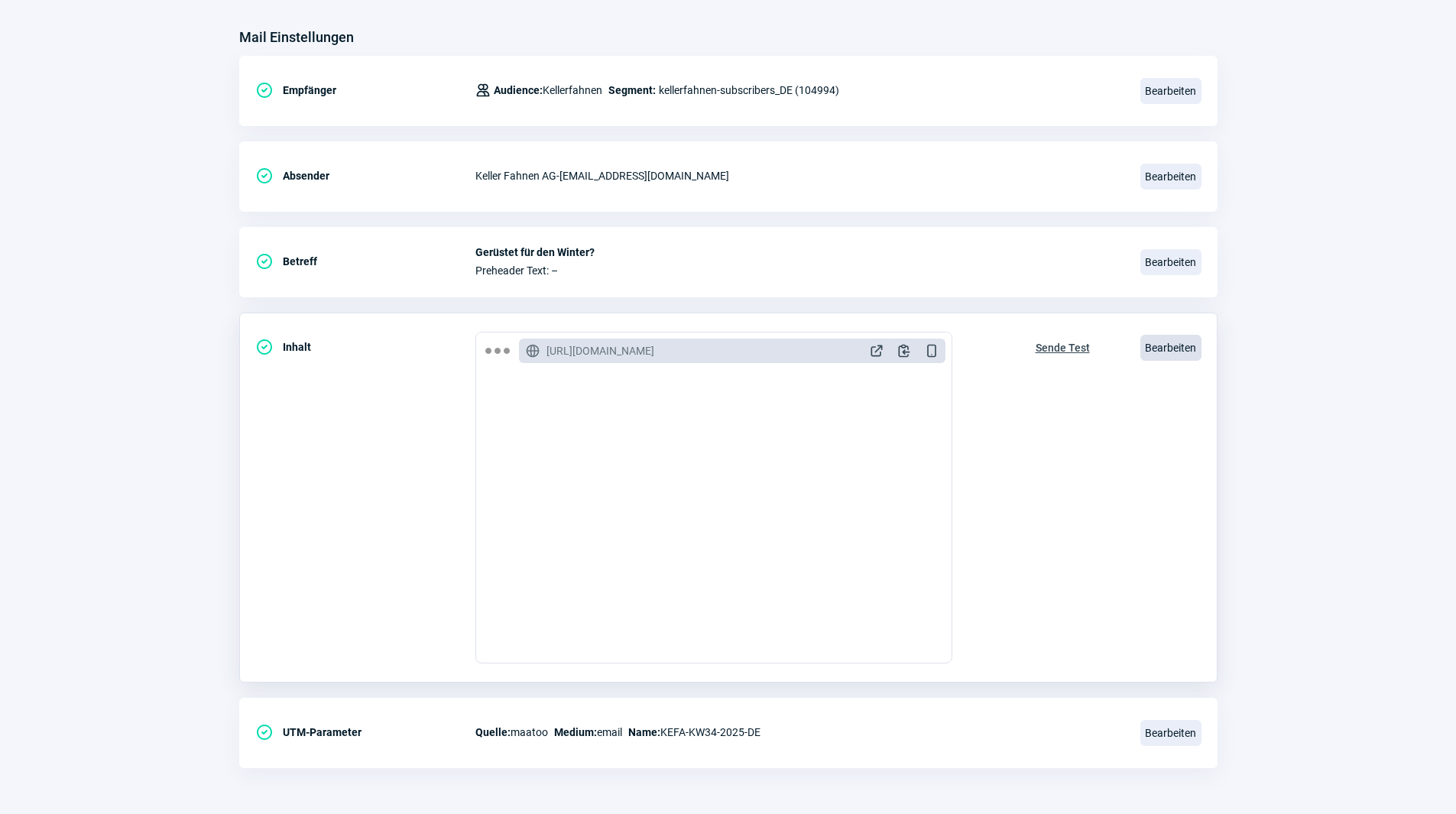
click at [1183, 355] on span "Bearbeiten" at bounding box center [1171, 347] width 61 height 26
